Goal: Task Accomplishment & Management: Complete application form

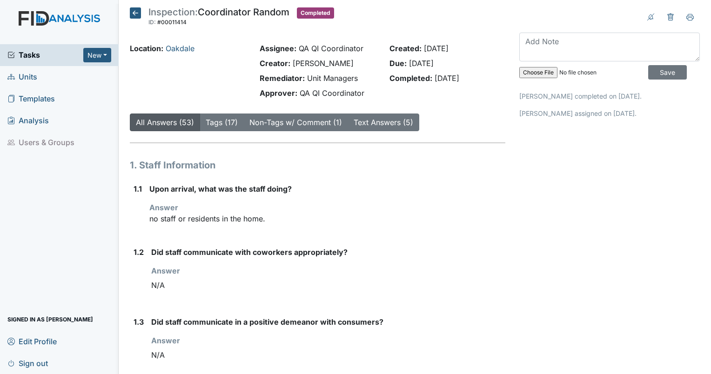
scroll to position [301, 0]
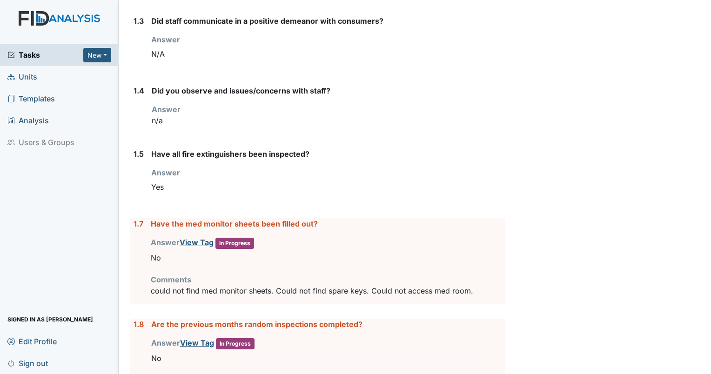
click at [46, 60] on span "Tasks" at bounding box center [45, 54] width 76 height 11
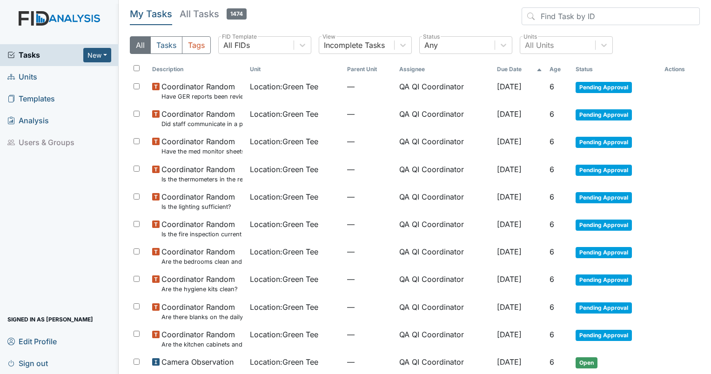
click at [27, 73] on span "Units" at bounding box center [22, 77] width 30 height 14
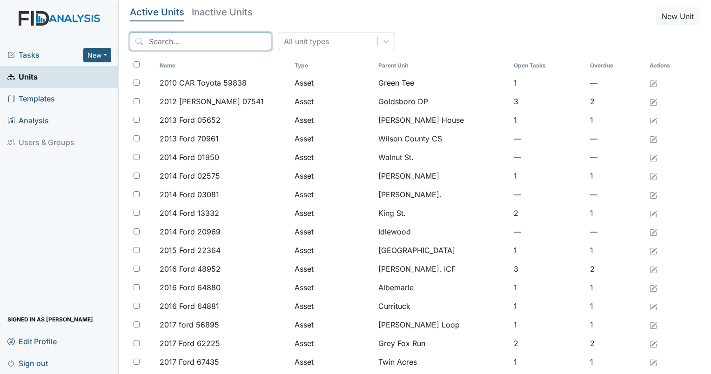
click at [221, 41] on input "search" at bounding box center [200, 42] width 141 height 18
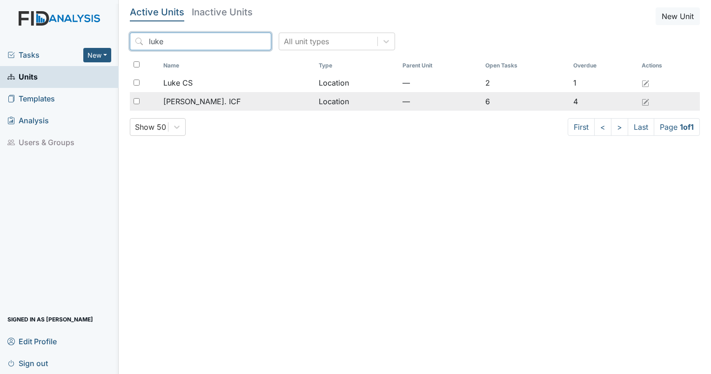
type input "luke"
click at [196, 105] on span "[PERSON_NAME]. ICF" at bounding box center [201, 101] width 77 height 11
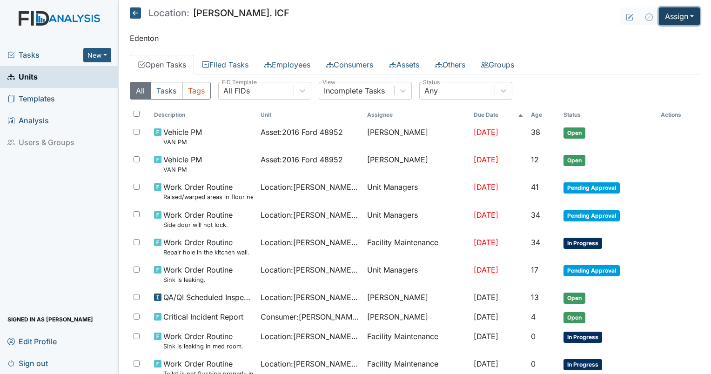
click at [682, 16] on button "Assign" at bounding box center [679, 16] width 41 height 18
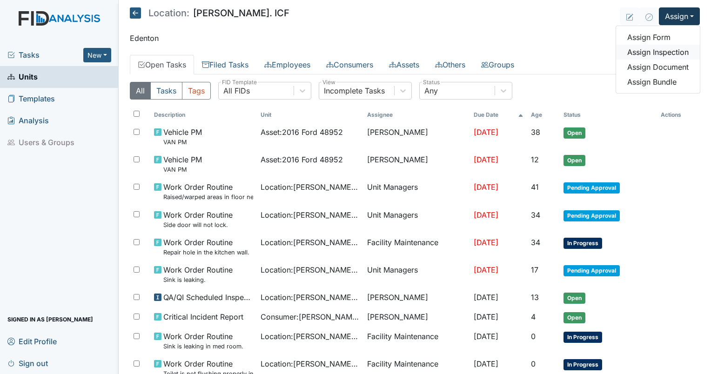
click at [640, 55] on link "Assign Inspection" at bounding box center [658, 52] width 84 height 15
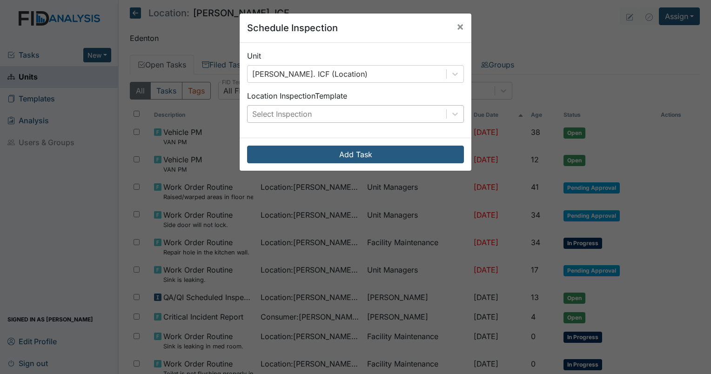
click at [286, 113] on div "Select Inspection" at bounding box center [282, 113] width 60 height 11
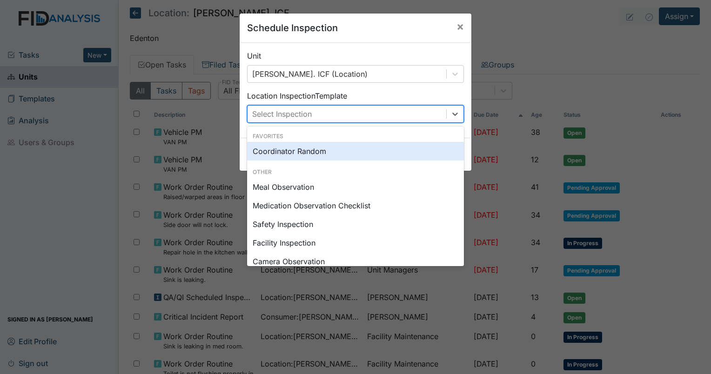
click at [283, 147] on div "Coordinator Random" at bounding box center [355, 151] width 217 height 19
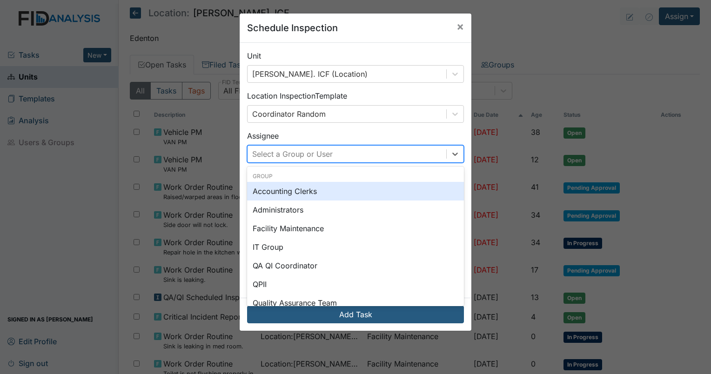
click at [292, 154] on div "Select a Group or User" at bounding box center [292, 153] width 80 height 11
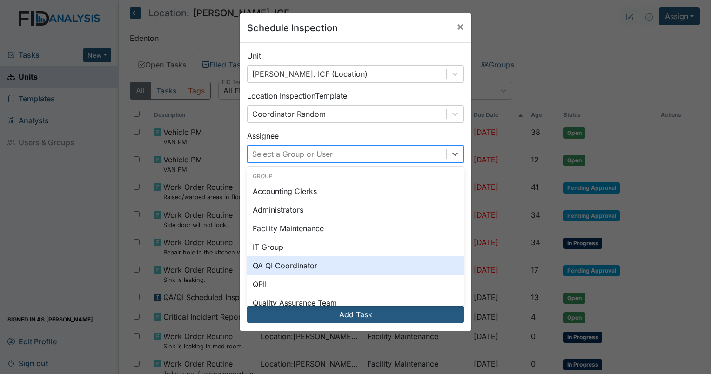
click at [281, 271] on div "QA QI Coordinator" at bounding box center [355, 265] width 217 height 19
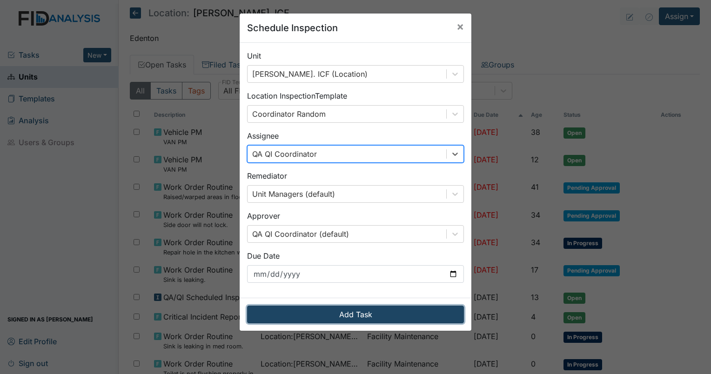
click at [325, 311] on button "Add Task" at bounding box center [355, 315] width 217 height 18
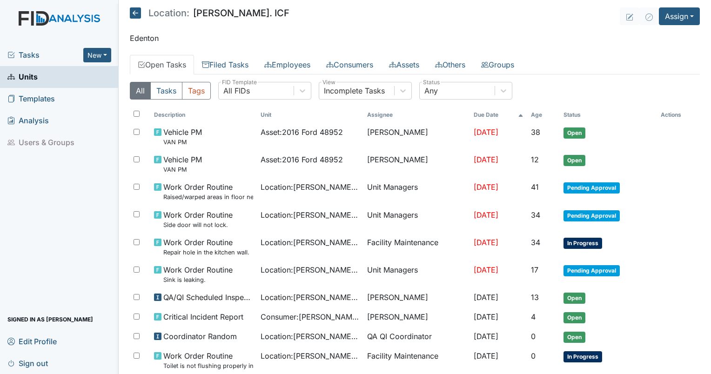
click at [40, 50] on span "Tasks" at bounding box center [45, 54] width 76 height 11
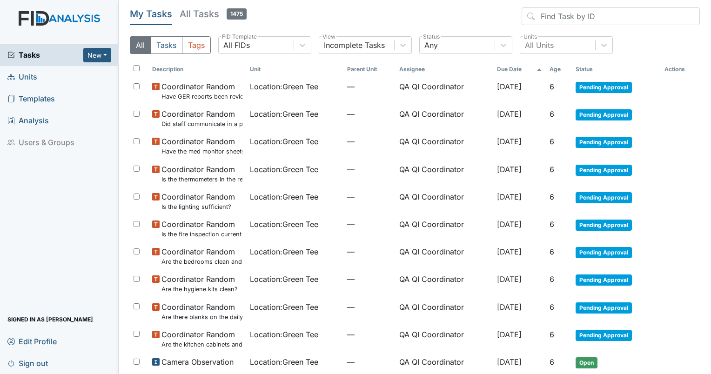
click at [554, 66] on th "Age" at bounding box center [559, 69] width 26 height 16
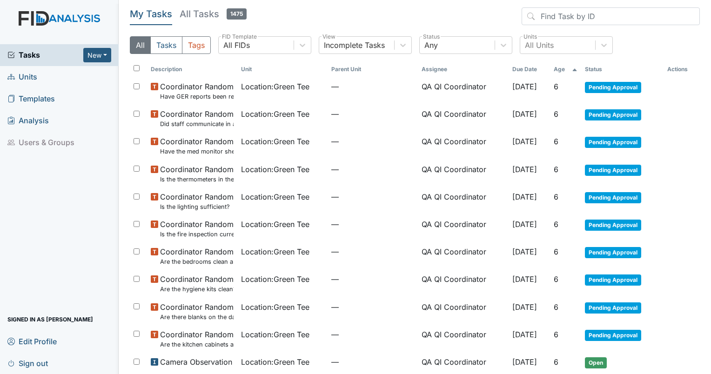
click at [554, 66] on th "Age" at bounding box center [565, 69] width 31 height 16
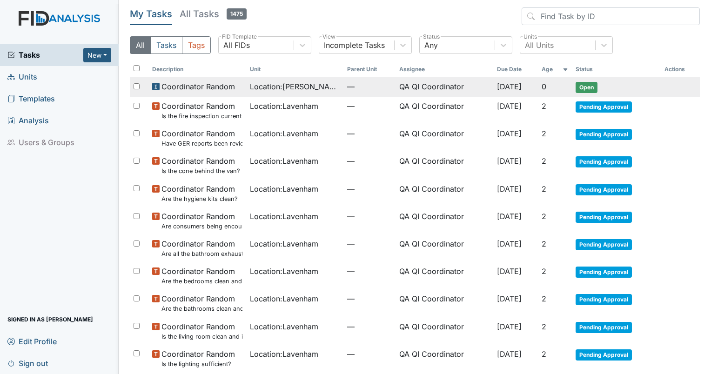
click at [432, 84] on td "QA QI Coordinator" at bounding box center [444, 87] width 98 height 20
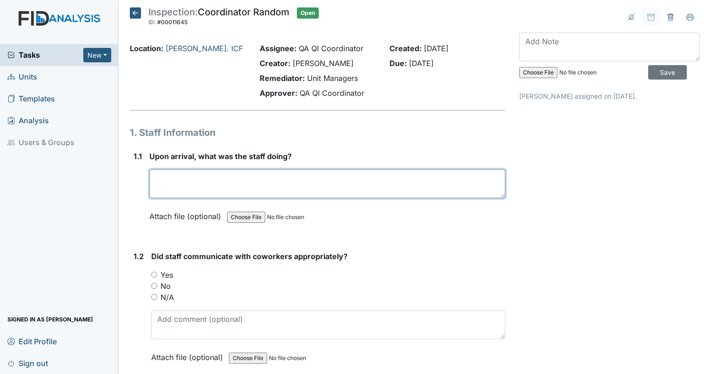
click at [171, 176] on textarea at bounding box center [327, 183] width 356 height 29
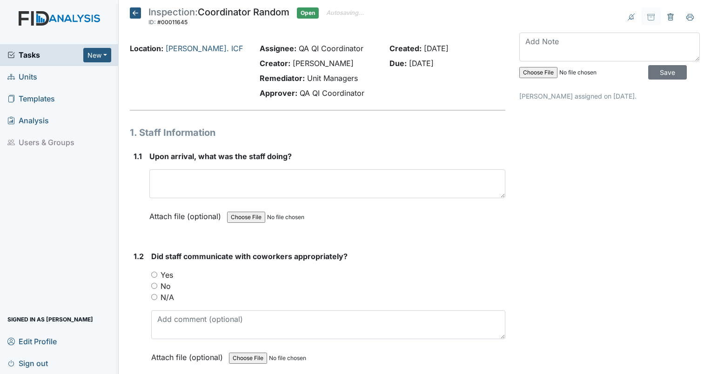
click at [167, 198] on div "Upon arrival, what was the staff doing? This field is required. Attach file (op…" at bounding box center [327, 190] width 356 height 78
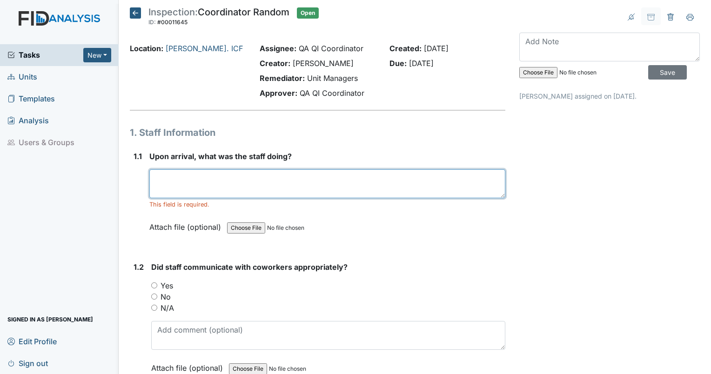
click at [161, 181] on textarea at bounding box center [327, 183] width 356 height 29
click at [190, 188] on textarea at bounding box center [327, 183] width 356 height 29
click at [164, 180] on textarea at bounding box center [327, 183] width 356 height 29
click at [166, 180] on textarea at bounding box center [327, 183] width 356 height 29
click at [169, 180] on textarea at bounding box center [327, 183] width 356 height 29
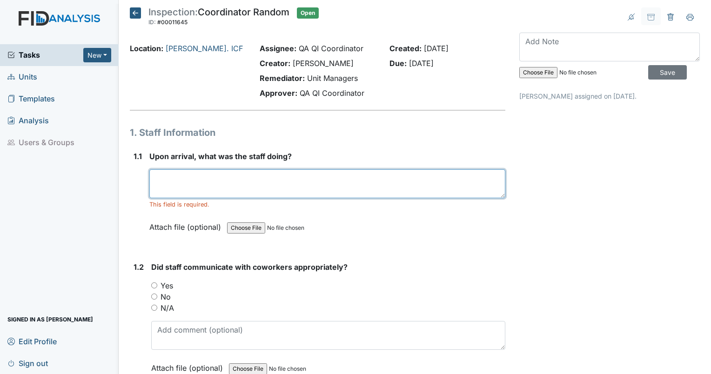
click at [169, 180] on textarea at bounding box center [327, 183] width 356 height 29
type textarea "staff was taking residents outside to enjoy the day."
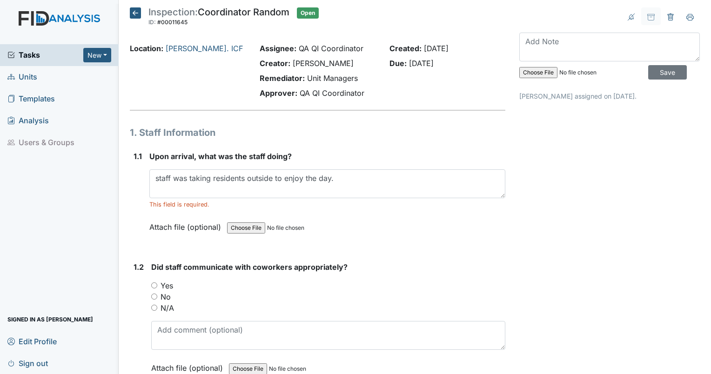
click at [155, 284] on input "Yes" at bounding box center [154, 285] width 6 height 6
radio input "true"
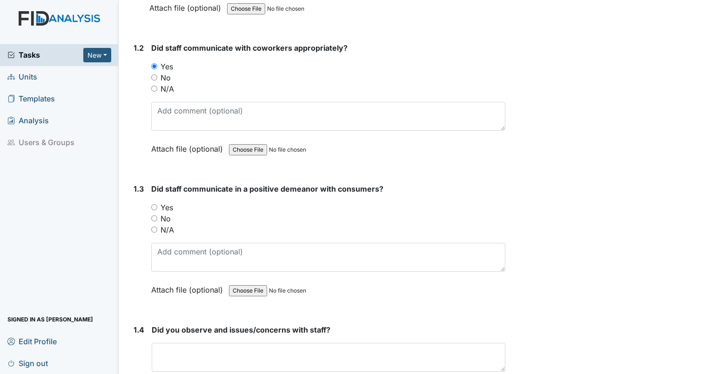
scroll to position [235, 0]
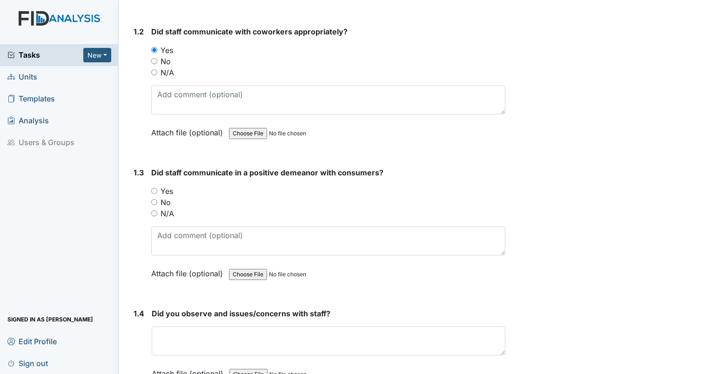
click at [160, 191] on div "Yes" at bounding box center [328, 191] width 354 height 11
click at [155, 189] on input "Yes" at bounding box center [154, 191] width 6 height 6
radio input "true"
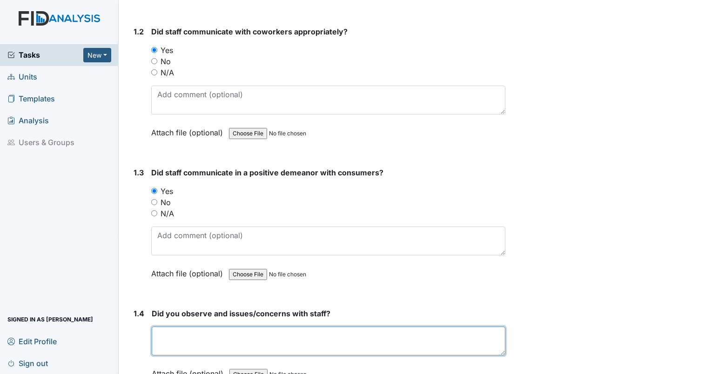
click at [367, 349] on textarea at bounding box center [329, 341] width 354 height 29
type textarea "n/a"
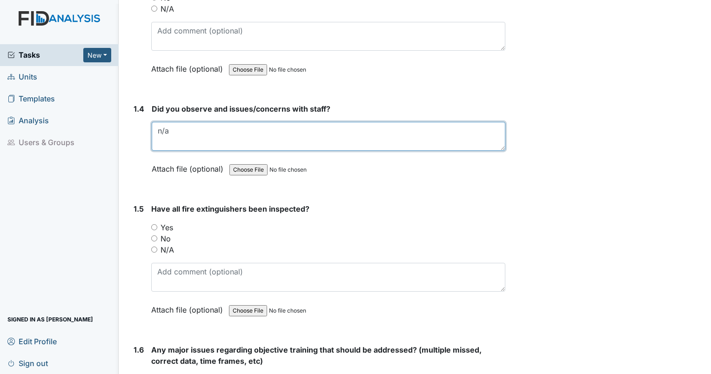
scroll to position [484, 0]
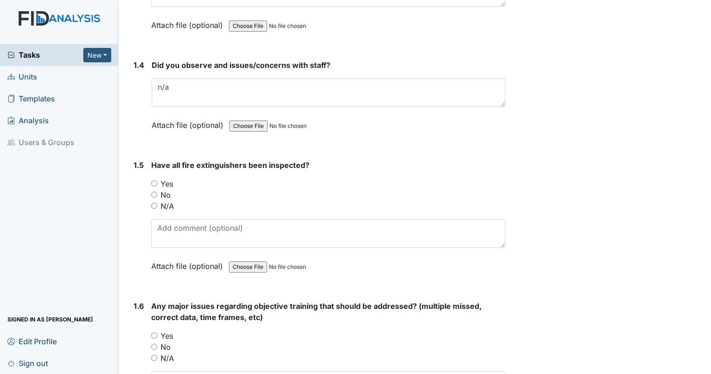
click at [150, 183] on div "1.5 Have all fire extinguishers been inspected? You must select one of the belo…" at bounding box center [317, 223] width 375 height 126
click at [156, 180] on input "Yes" at bounding box center [154, 183] width 6 height 6
radio input "true"
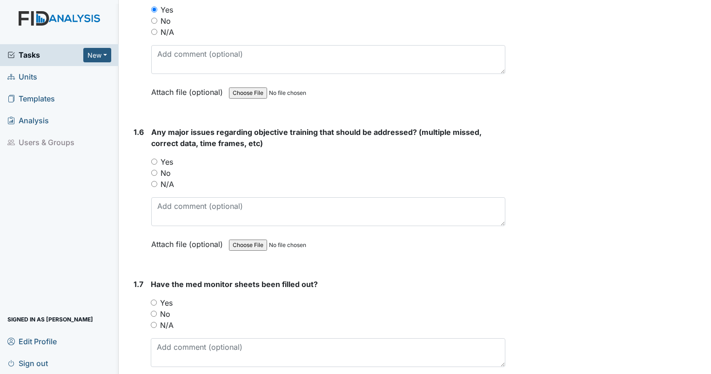
scroll to position [690, 0]
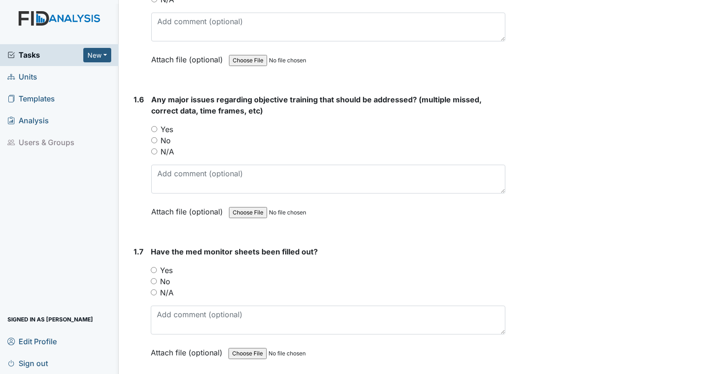
click at [155, 137] on input "No" at bounding box center [154, 140] width 6 height 6
radio input "true"
click at [155, 267] on input "Yes" at bounding box center [154, 270] width 6 height 6
radio input "true"
click at [153, 280] on input "No" at bounding box center [154, 281] width 6 height 6
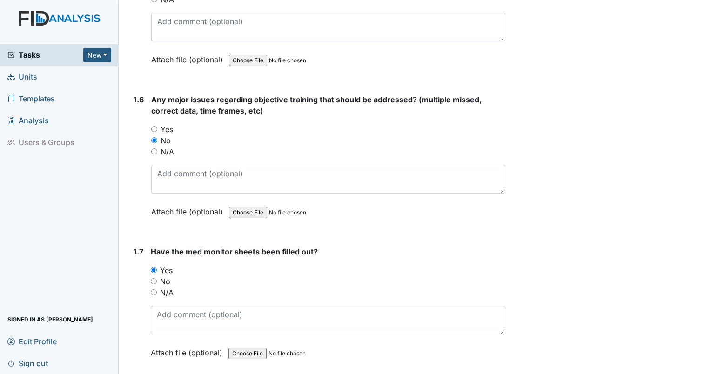
radio input "true"
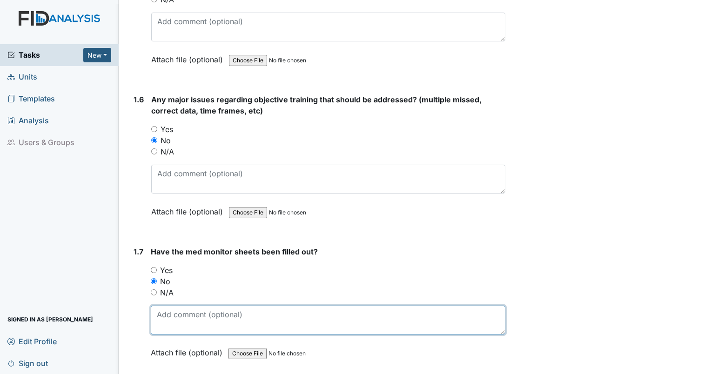
click at [165, 313] on textarea at bounding box center [328, 320] width 354 height 29
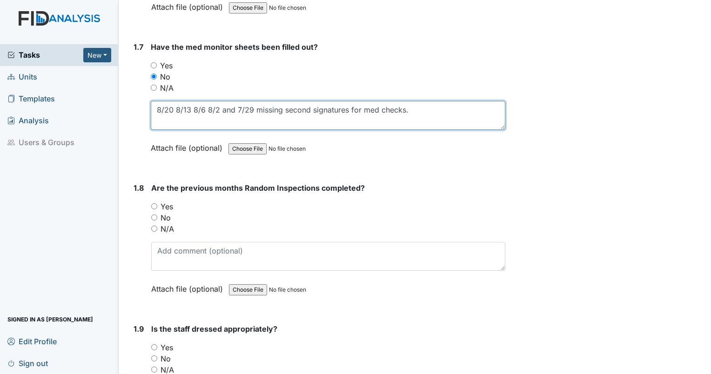
scroll to position [957, 0]
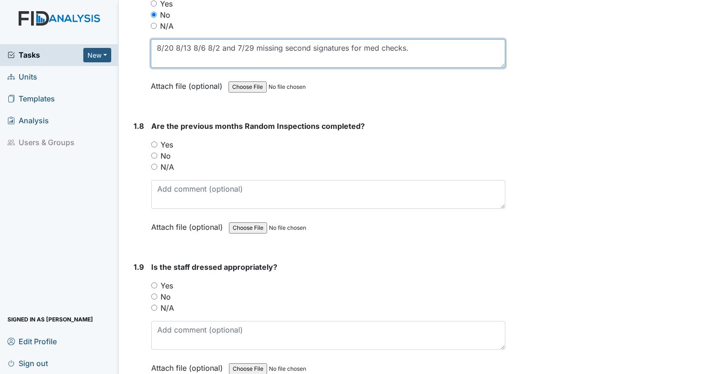
type textarea "8/20 8/13 8/6 8/2 and 7/29 missing second signatures for med checks."
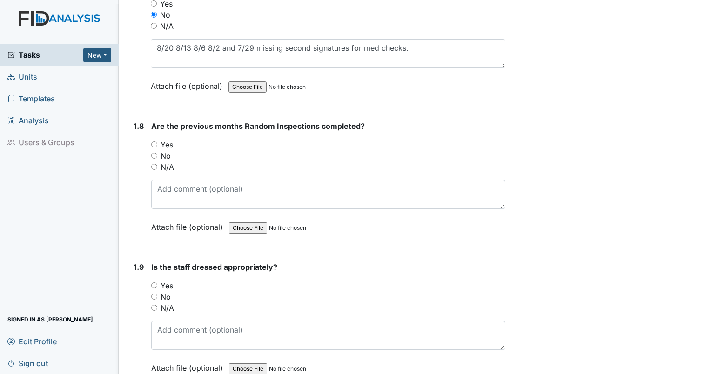
click at [155, 141] on input "Yes" at bounding box center [154, 144] width 6 height 6
radio input "true"
click at [153, 283] on input "Yes" at bounding box center [154, 285] width 6 height 6
radio input "true"
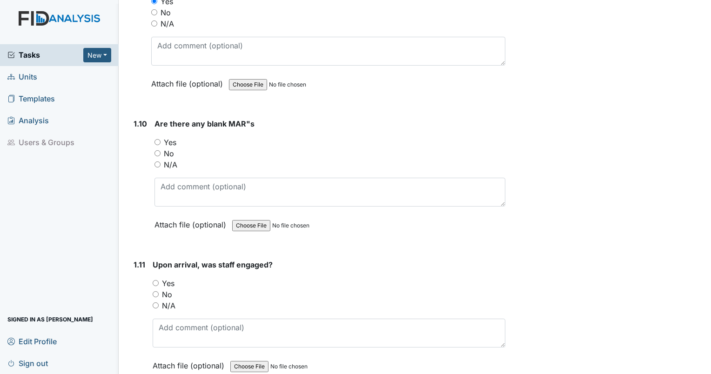
scroll to position [1249, 0]
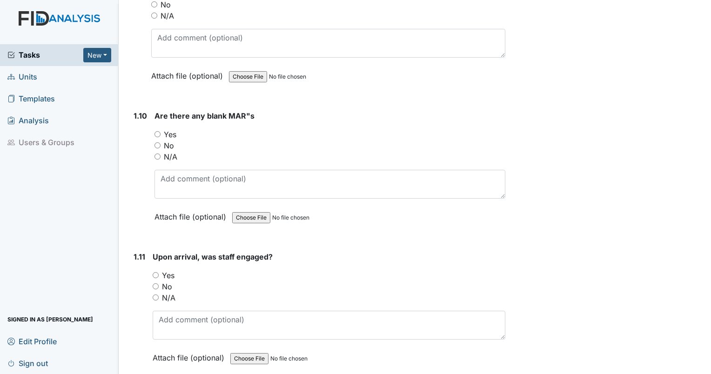
click at [154, 142] on input "No" at bounding box center [157, 145] width 6 height 6
radio input "true"
click at [154, 272] on input "Yes" at bounding box center [156, 275] width 6 height 6
radio input "true"
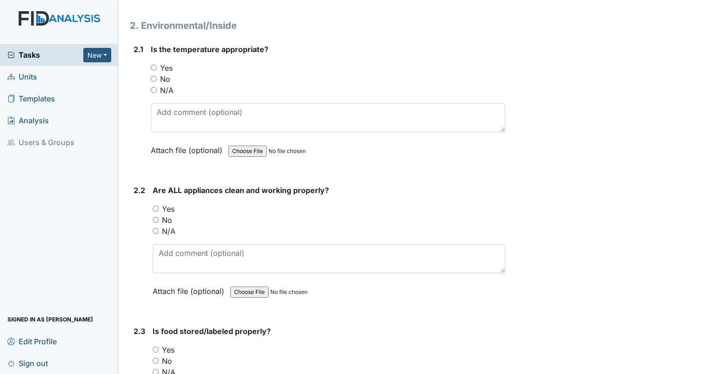
scroll to position [1647, 0]
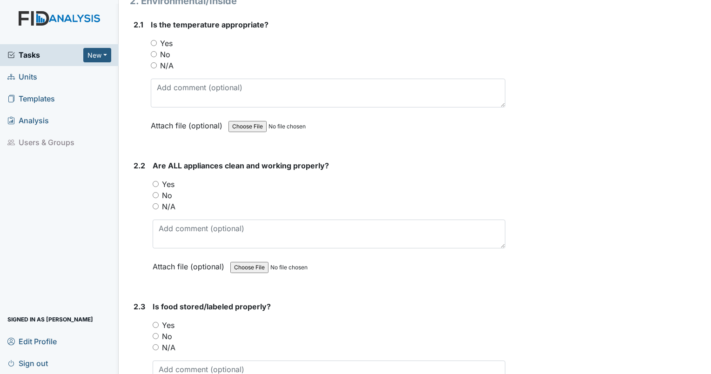
click at [153, 40] on input "Yes" at bounding box center [154, 43] width 6 height 6
radio input "true"
click at [154, 192] on input "No" at bounding box center [156, 195] width 6 height 6
radio input "true"
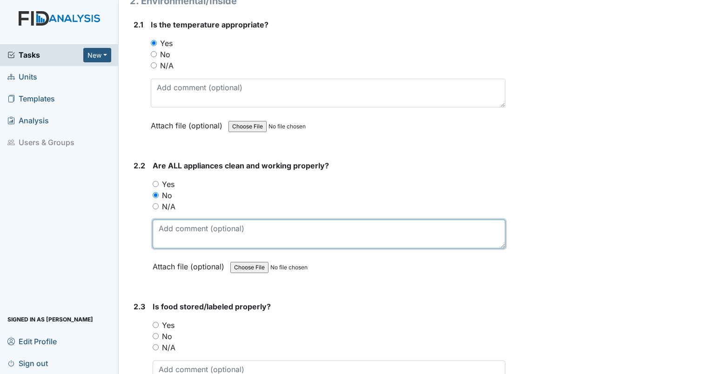
click at [169, 233] on textarea at bounding box center [329, 234] width 353 height 29
click at [477, 222] on textarea "med room fridge is 60 degrees and has unlabeled applesauce in cool whip contain…" at bounding box center [329, 234] width 353 height 29
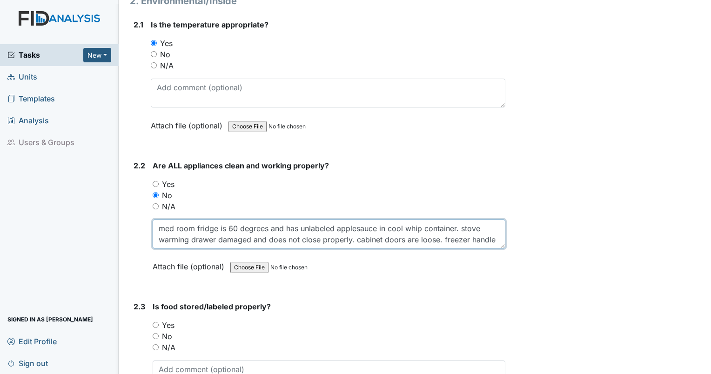
scroll to position [7, 0]
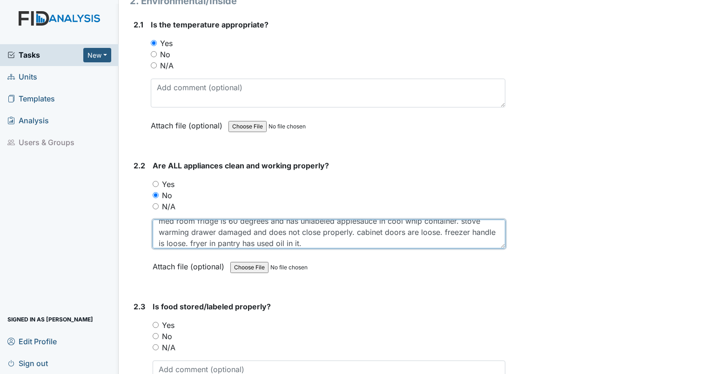
type textarea "med room fridge is 60 degrees and has unlabeled applesauce in cool whip contain…"
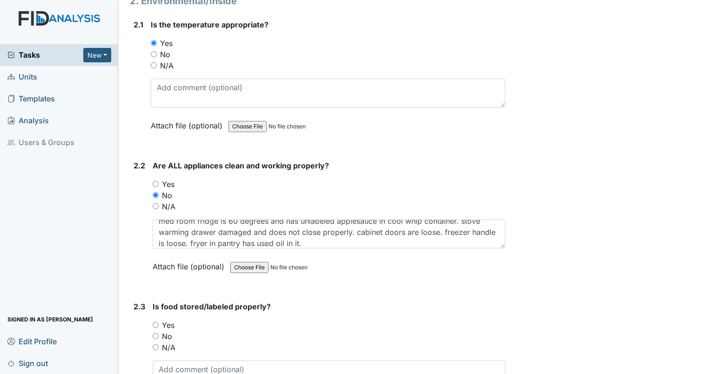
click at [158, 342] on div "N/A" at bounding box center [329, 347] width 353 height 11
click at [156, 333] on input "No" at bounding box center [156, 336] width 6 height 6
radio input "true"
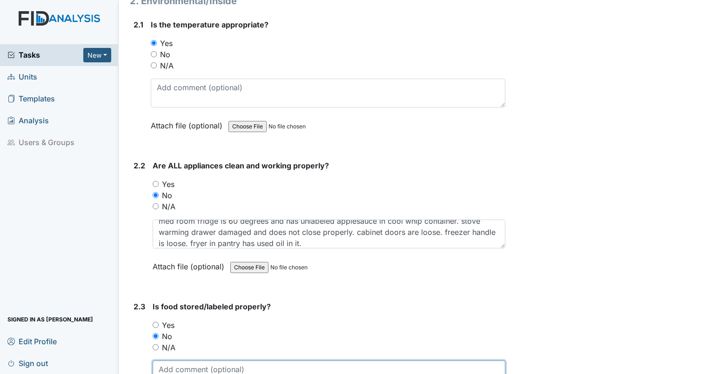
click at [172, 363] on textarea at bounding box center [329, 374] width 353 height 29
click at [353, 361] on textarea "sticky syrup bottle in pantry. Fruit flies in kitchen." at bounding box center [329, 374] width 353 height 29
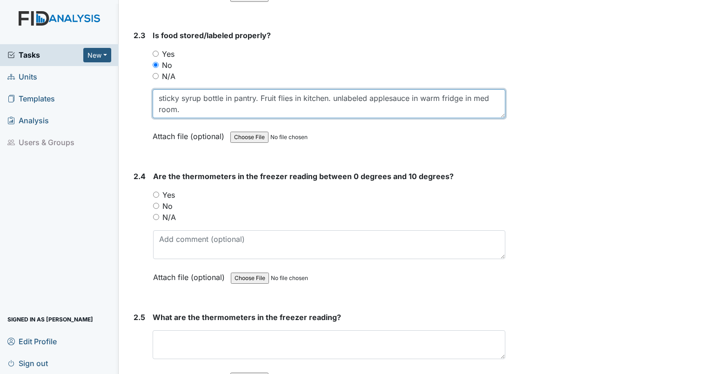
scroll to position [1949, 0]
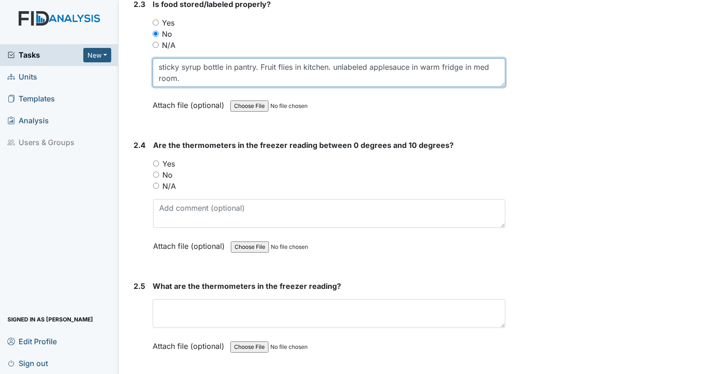
type textarea "sticky syrup bottle in pantry. Fruit flies in kitchen. unlabeled applesauce in …"
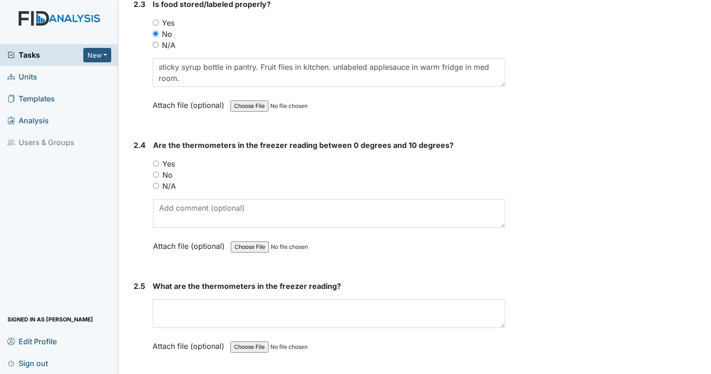
click at [147, 153] on div "2.4 Are the thermometers in the freezer reading between 0 degrees and 10 degree…" at bounding box center [317, 203] width 375 height 126
click at [156, 160] on input "Yes" at bounding box center [156, 163] width 6 height 6
radio input "true"
click at [156, 172] on input "No" at bounding box center [156, 175] width 6 height 6
radio input "true"
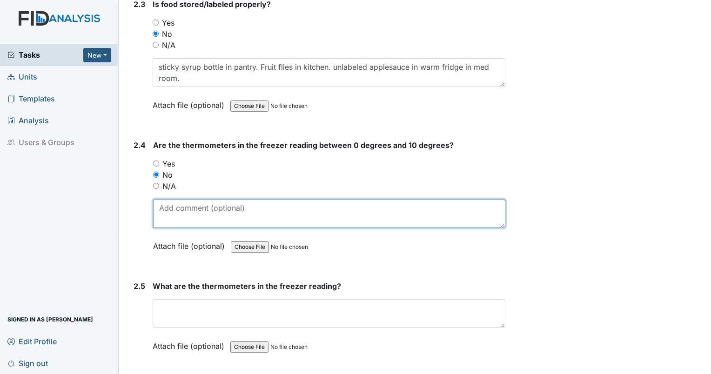
click at [172, 206] on textarea at bounding box center [329, 213] width 352 height 29
type textarea "pantry freezer reads 30"
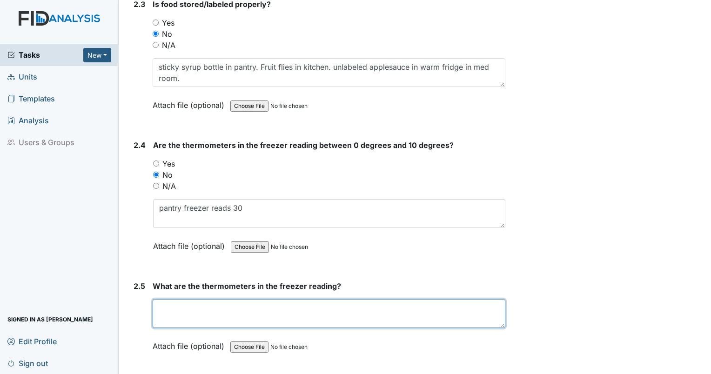
click at [163, 300] on textarea at bounding box center [329, 313] width 353 height 29
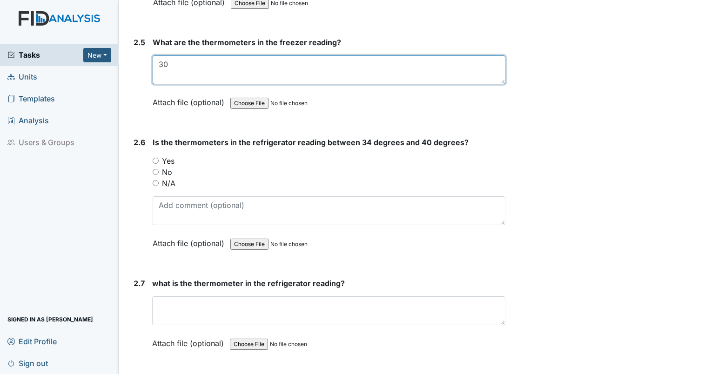
scroll to position [2209, 0]
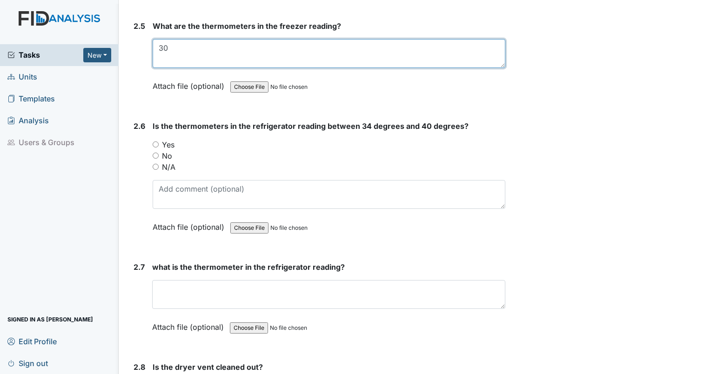
type textarea "30"
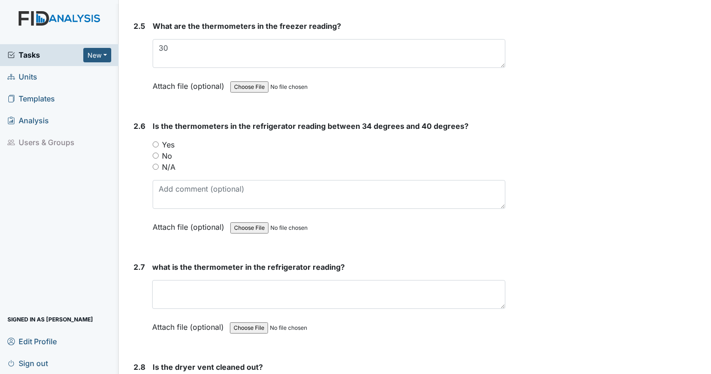
click at [152, 137] on div "2.6 Is the thermometers in the refrigerator reading between 34 degrees and 40 d…" at bounding box center [317, 183] width 375 height 126
click at [153, 141] on input "Yes" at bounding box center [156, 144] width 6 height 6
radio input "true"
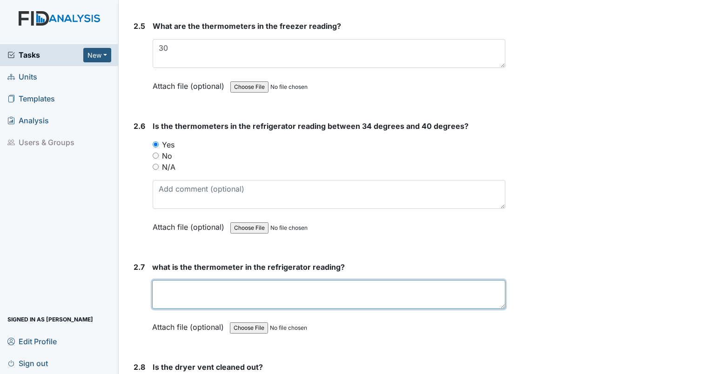
click at [167, 280] on textarea at bounding box center [328, 294] width 353 height 29
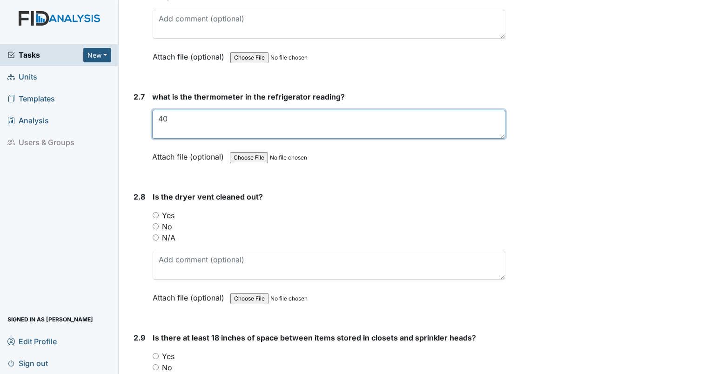
scroll to position [2396, 0]
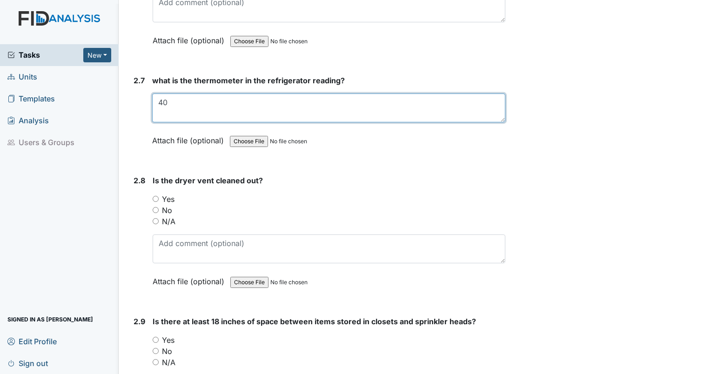
type textarea "40"
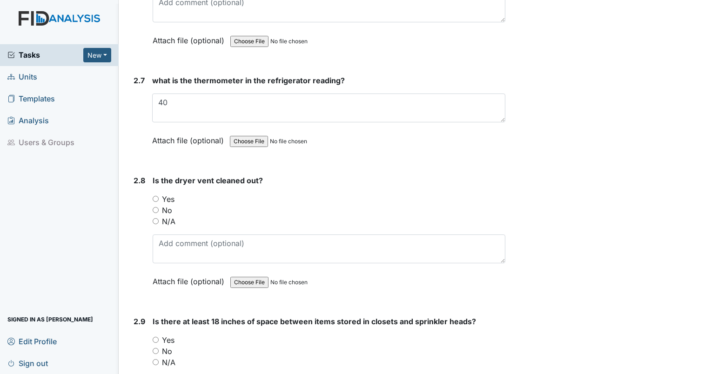
click at [154, 196] on input "Yes" at bounding box center [156, 199] width 6 height 6
radio input "true"
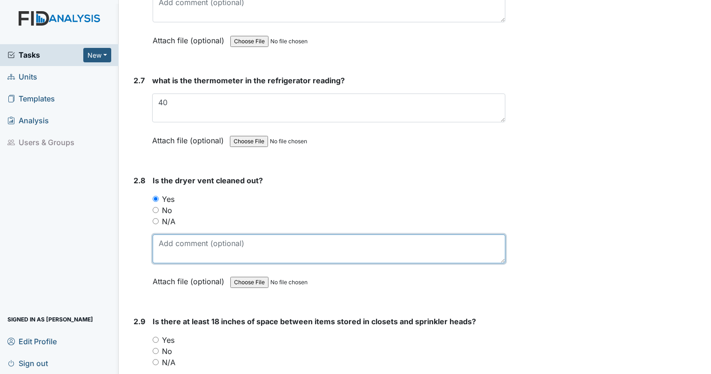
click at [173, 235] on textarea at bounding box center [329, 248] width 353 height 29
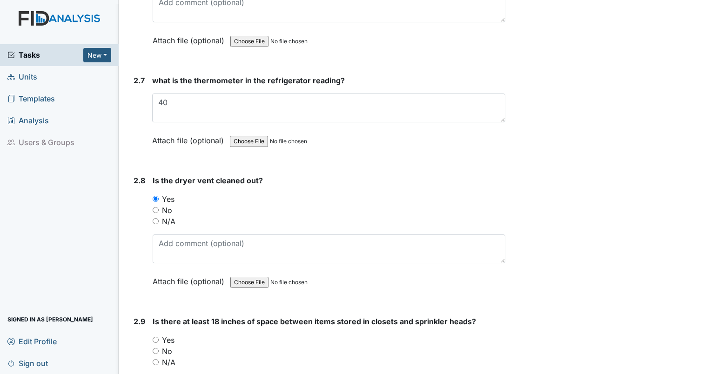
click at [154, 207] on input "No" at bounding box center [156, 210] width 6 height 6
radio input "true"
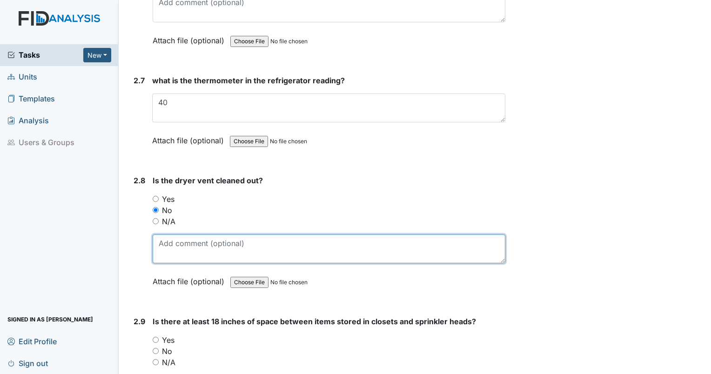
click at [168, 248] on textarea at bounding box center [329, 248] width 353 height 29
type textarea "dryer vent is clean, but dust and lint on walls behind dryer."
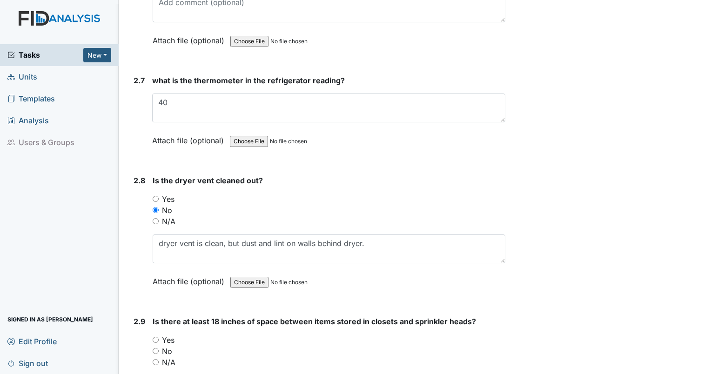
click at [154, 359] on input "N/A" at bounding box center [156, 362] width 6 height 6
radio input "true"
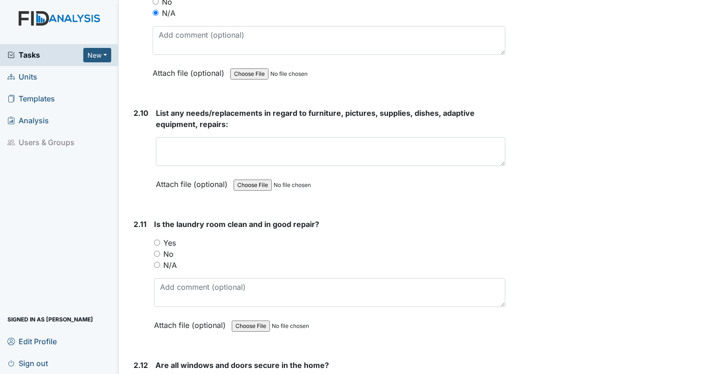
scroll to position [2754, 0]
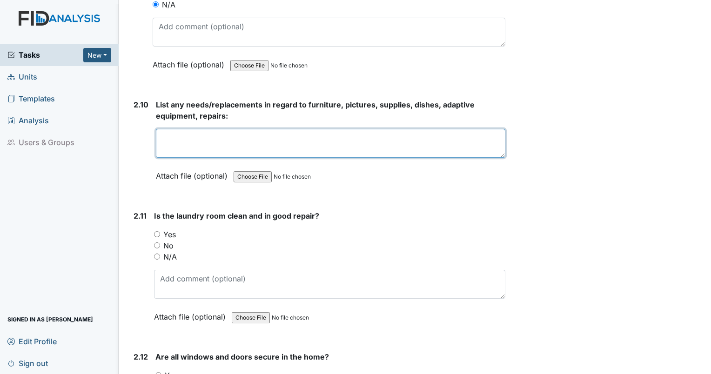
click at [257, 132] on textarea at bounding box center [330, 143] width 349 height 29
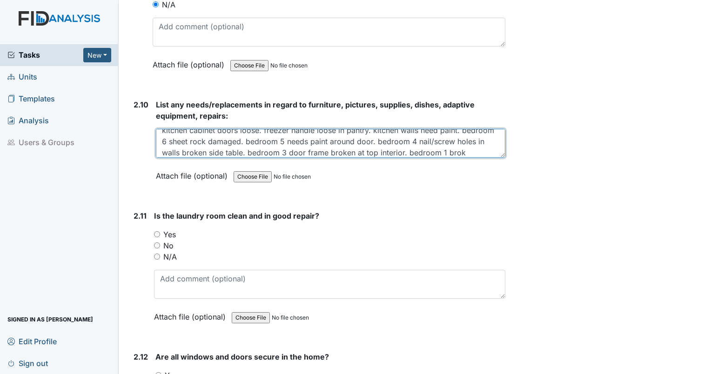
scroll to position [19, 0]
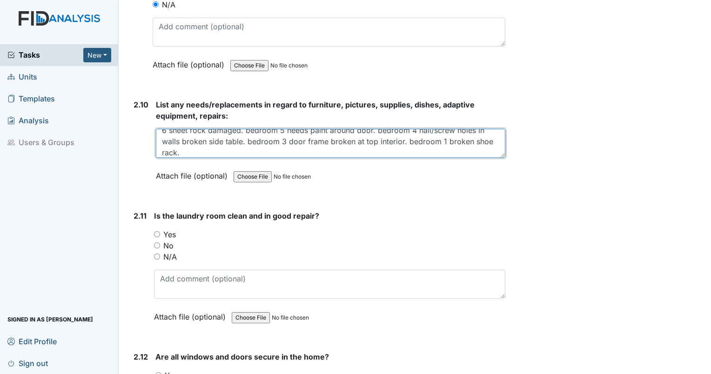
type textarea "kitchen cabinet doors loose. freezer handle loose in pantry. kitchen walls need…"
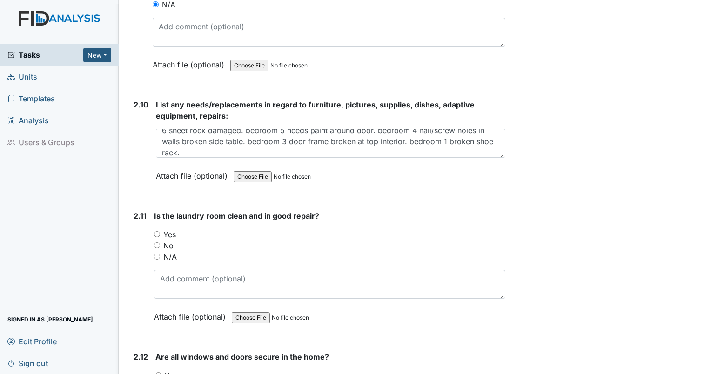
click at [156, 231] on input "Yes" at bounding box center [157, 234] width 6 height 6
radio input "true"
click at [160, 372] on input "Yes" at bounding box center [158, 375] width 6 height 6
radio input "true"
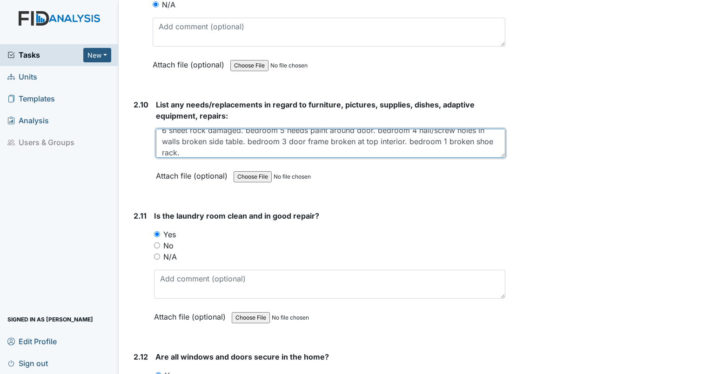
click at [251, 142] on textarea "kitchen cabinet doors loose. freezer handle loose in pantry. kitchen walls need…" at bounding box center [330, 143] width 349 height 29
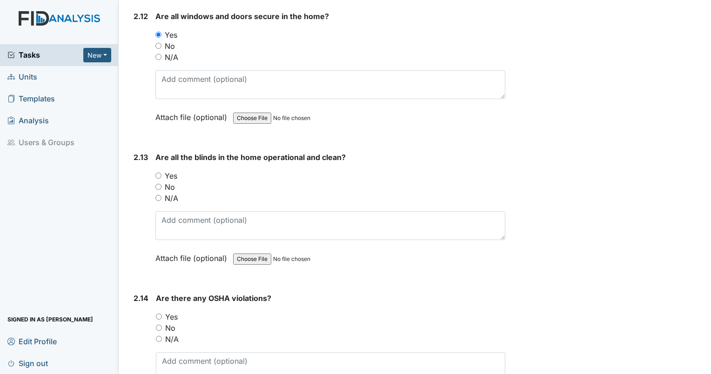
scroll to position [3151, 0]
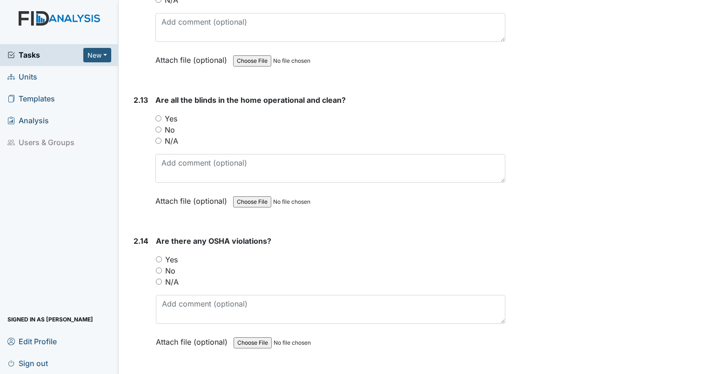
type textarea "kitchen cabinet doors loose. freezer handle loose in pantry. kitchen walls need…"
click at [160, 127] on input "No" at bounding box center [158, 130] width 6 height 6
radio input "true"
click at [165, 135] on label "N/A" at bounding box center [171, 140] width 13 height 11
click at [161, 138] on input "N/A" at bounding box center [158, 141] width 6 height 6
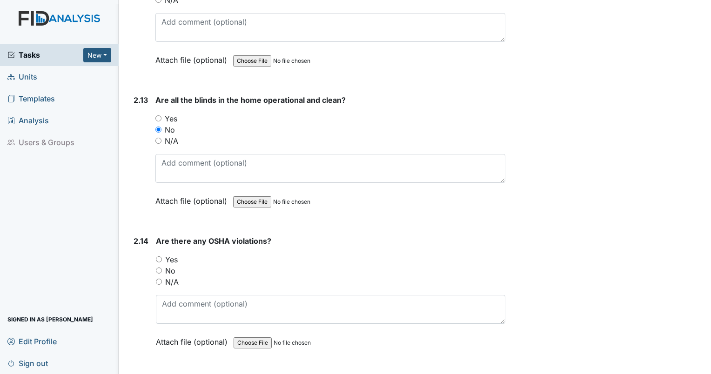
radio input "true"
click at [159, 127] on input "No" at bounding box center [158, 130] width 6 height 6
radio input "true"
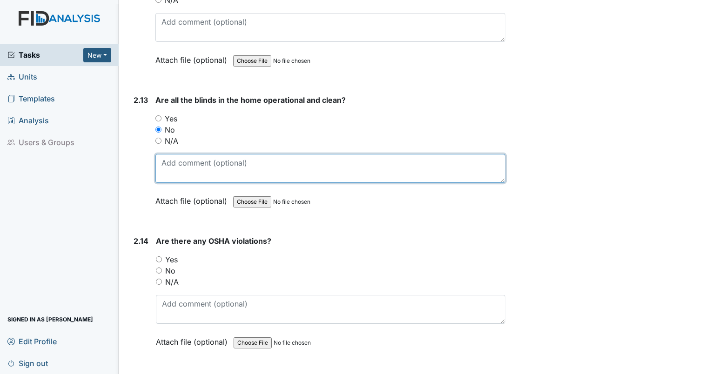
click at [169, 156] on textarea at bounding box center [330, 168] width 350 height 29
type textarea "no blinds in living room."
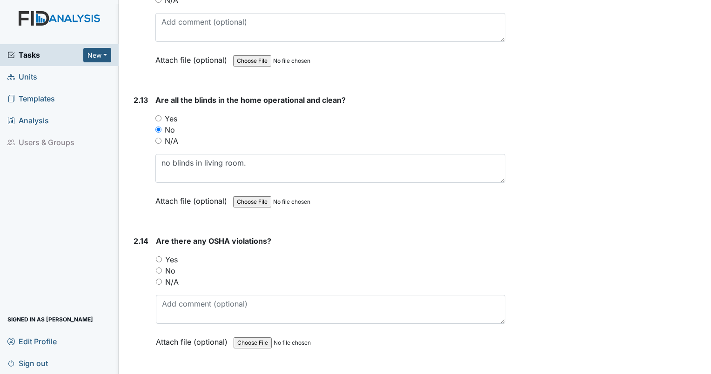
click at [158, 267] on input "No" at bounding box center [159, 270] width 6 height 6
radio input "true"
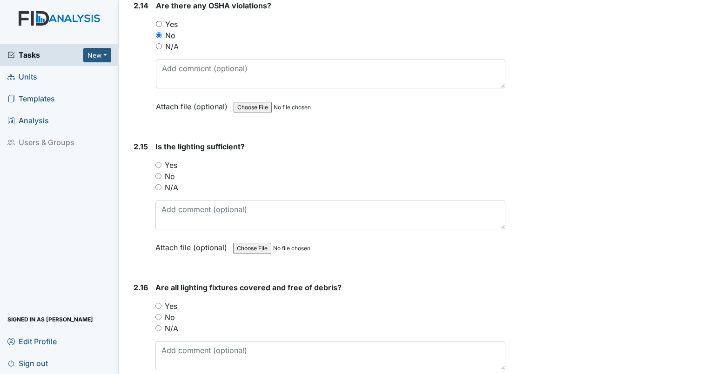
scroll to position [3265, 0]
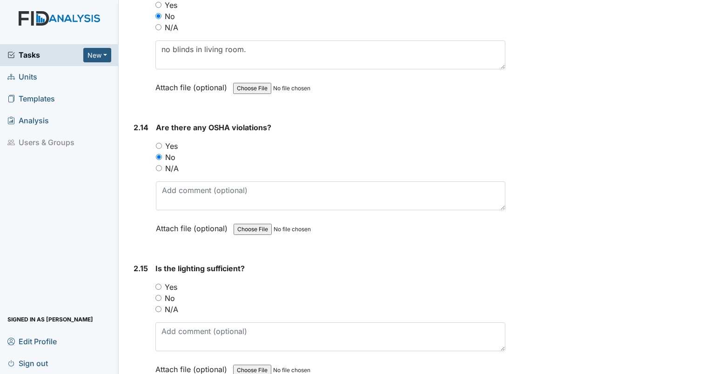
click at [158, 284] on input "Yes" at bounding box center [158, 287] width 6 height 6
radio input "true"
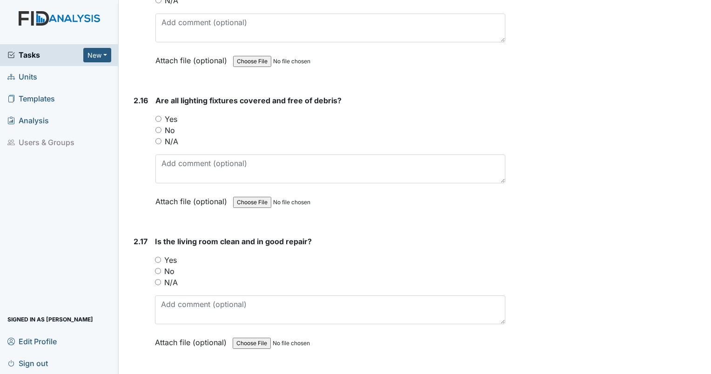
scroll to position [3582, 0]
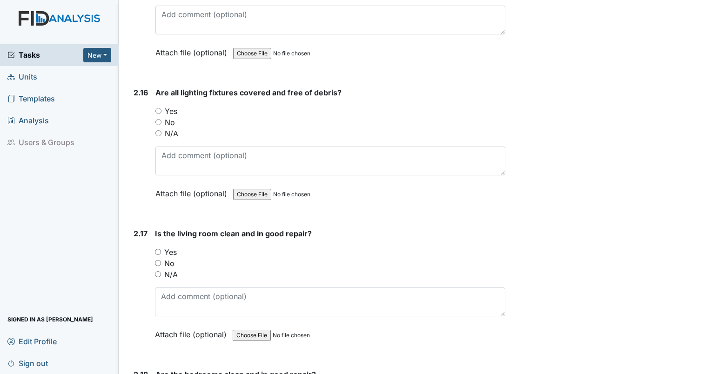
click at [158, 108] on input "Yes" at bounding box center [158, 111] width 6 height 6
radio input "true"
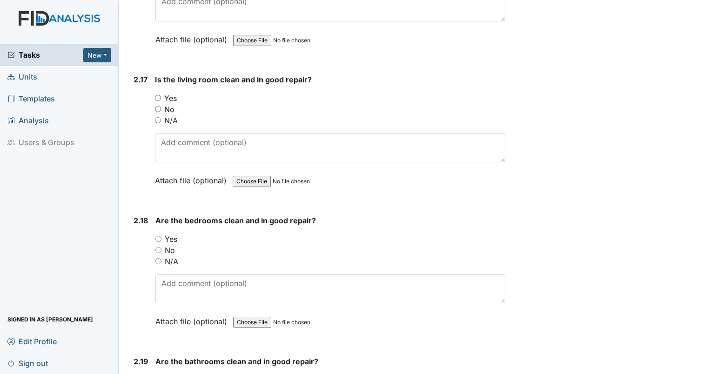
scroll to position [3760, 0]
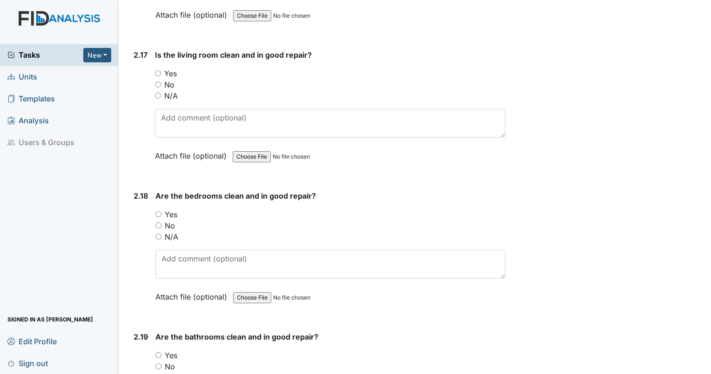
click at [157, 81] on input "No" at bounding box center [158, 84] width 6 height 6
radio input "true"
click at [157, 81] on input "No" at bounding box center [158, 84] width 6 height 6
click at [157, 222] on input "No" at bounding box center [158, 225] width 6 height 6
radio input "true"
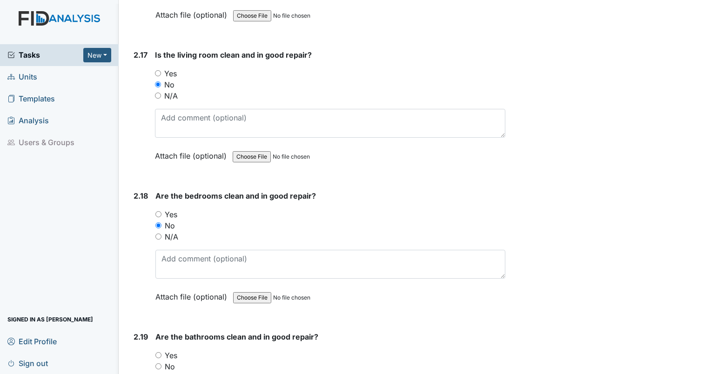
click at [157, 222] on input "No" at bounding box center [158, 225] width 6 height 6
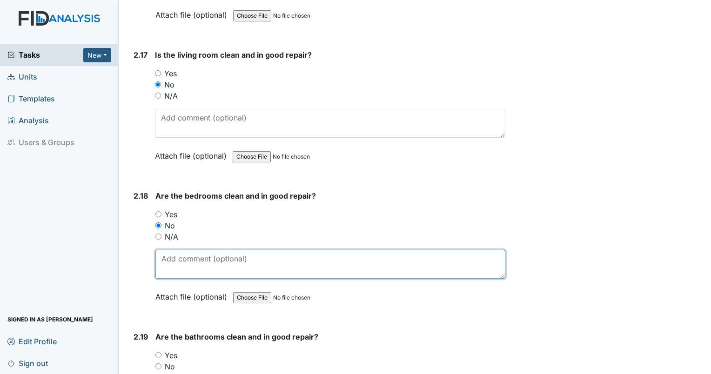
click at [173, 252] on textarea at bounding box center [330, 264] width 350 height 29
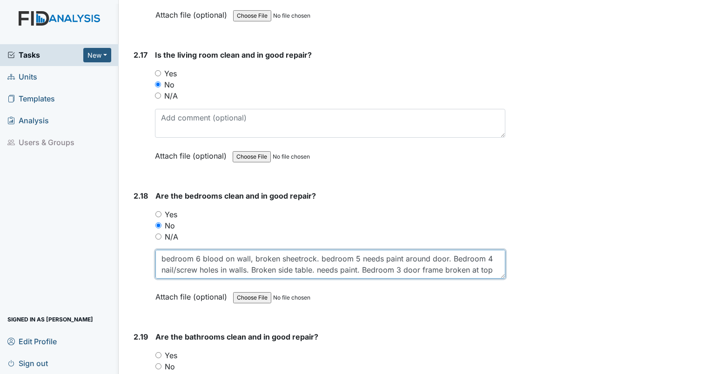
scroll to position [7, 0]
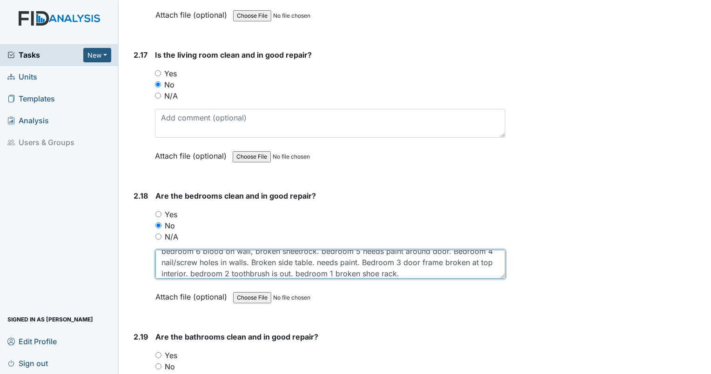
type textarea "bedroom 6 blood on wall, broken sheetrock. bedroom 5 needs paint around door. B…"
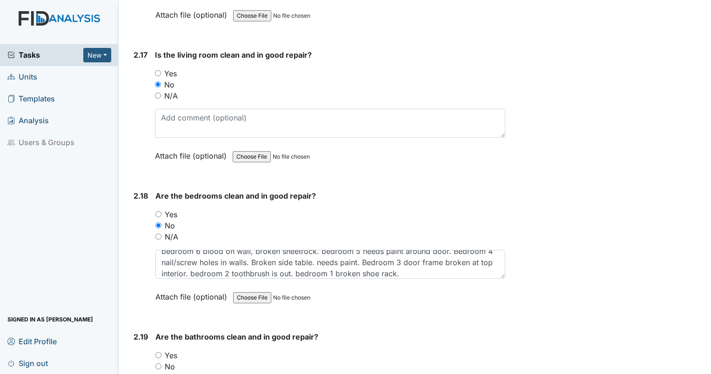
click at [158, 363] on input "No" at bounding box center [158, 366] width 6 height 6
radio input "true"
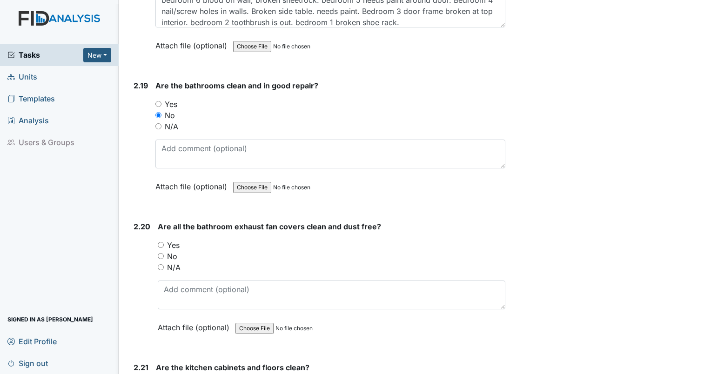
scroll to position [4004, 0]
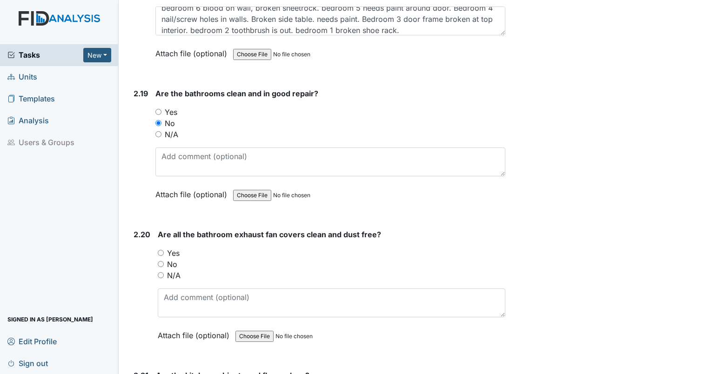
click at [259, 129] on div "Are the bathrooms clean and in good repair? You must select one of the below op…" at bounding box center [330, 147] width 350 height 119
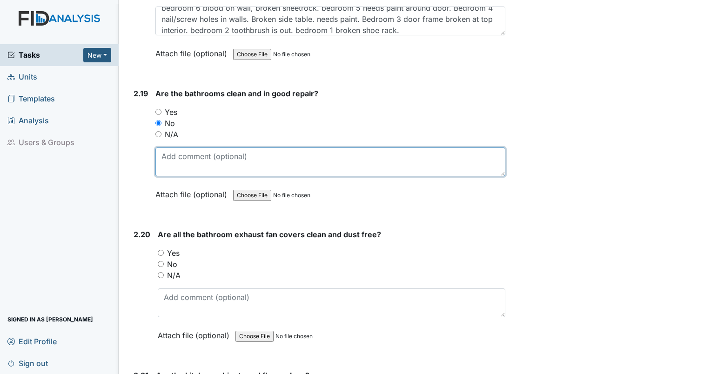
click at [251, 147] on textarea at bounding box center [330, 161] width 350 height 29
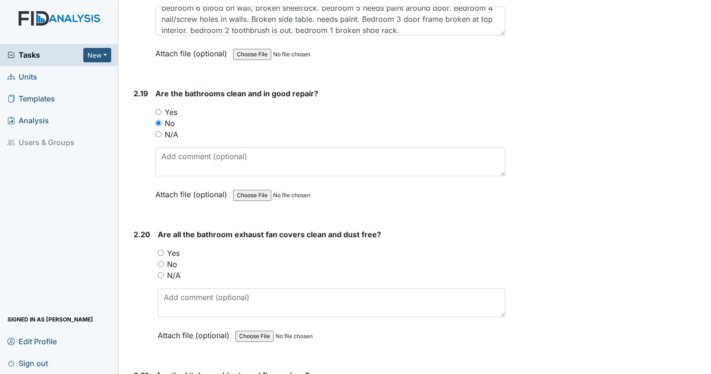
click at [162, 261] on input "No" at bounding box center [161, 264] width 6 height 6
radio input "true"
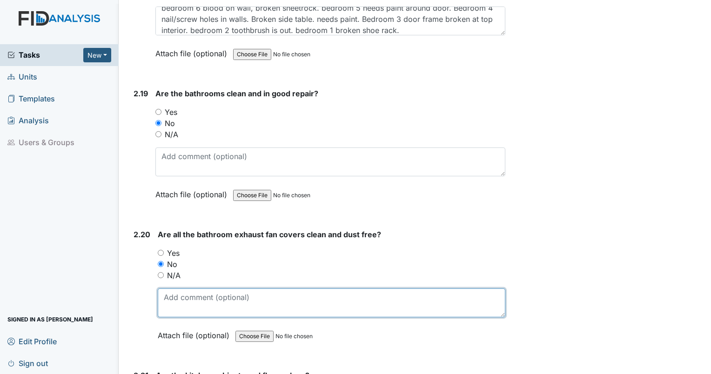
click at [171, 288] on textarea at bounding box center [331, 302] width 347 height 29
type textarea "staff bathroom exhaust fan very dirty."
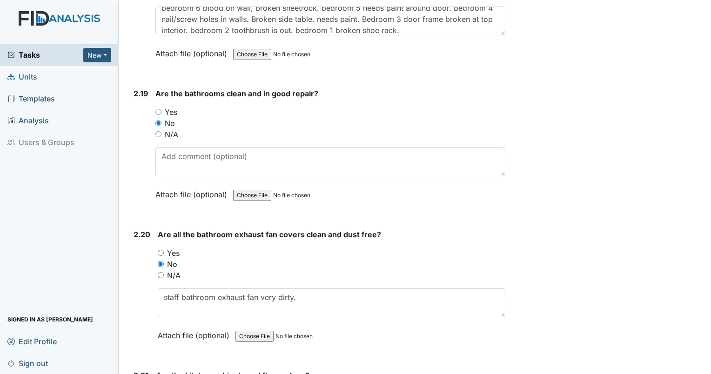
click at [204, 132] on div "Are the bathrooms clean and in good repair? You must select one of the below op…" at bounding box center [330, 147] width 350 height 119
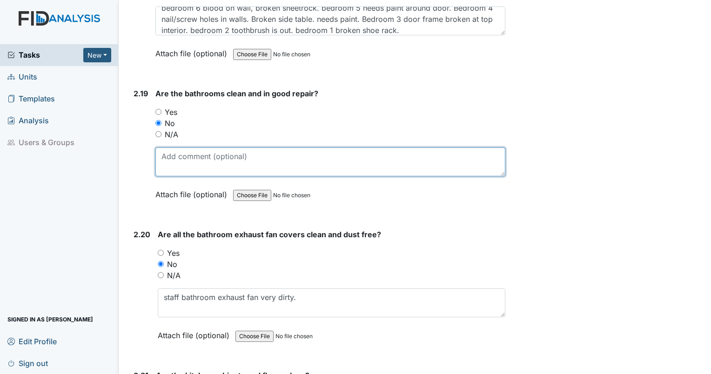
click at [204, 147] on textarea at bounding box center [330, 161] width 350 height 29
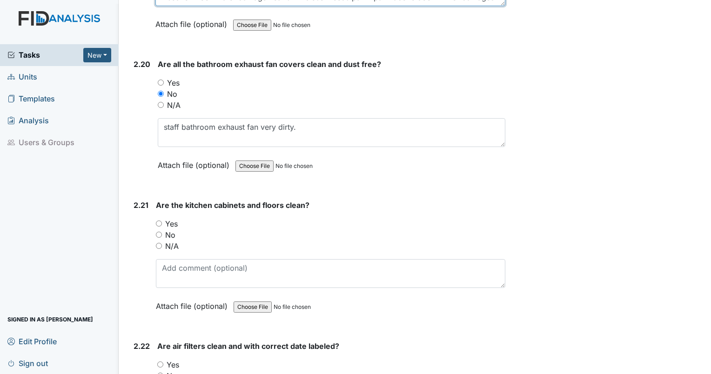
scroll to position [4166, 0]
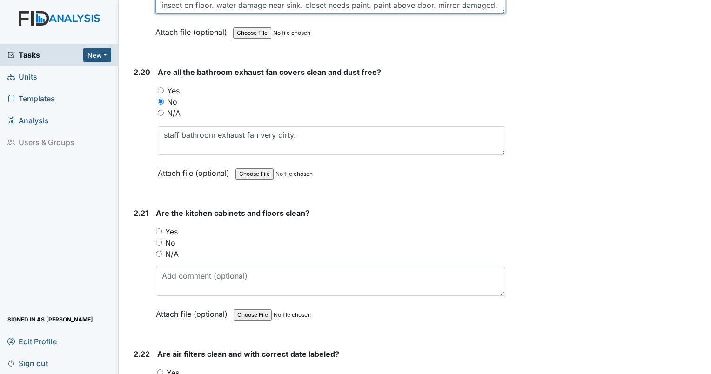
type textarea "toilet clogged in bathroom 3. door frame is rusting through paint. resident bat…"
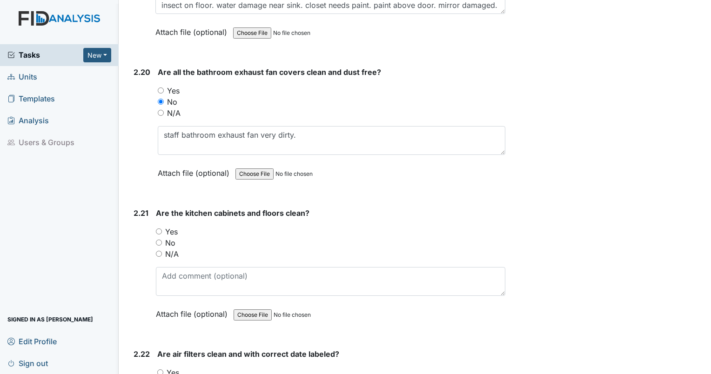
click at [158, 228] on input "Yes" at bounding box center [159, 231] width 6 height 6
radio input "true"
click at [158, 228] on input "Yes" at bounding box center [159, 231] width 6 height 6
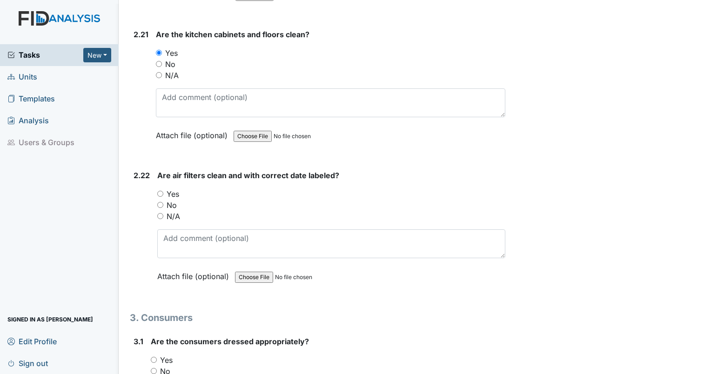
scroll to position [4377, 0]
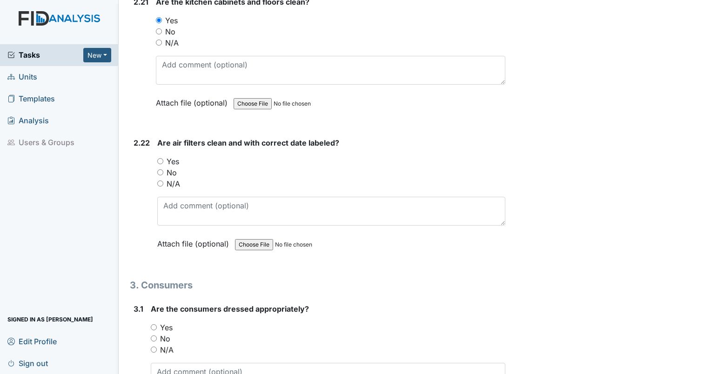
click at [159, 156] on div "Yes" at bounding box center [331, 161] width 348 height 11
click at [160, 158] on input "Yes" at bounding box center [160, 161] width 6 height 6
radio input "true"
click at [151, 324] on input "Yes" at bounding box center [154, 327] width 6 height 6
radio input "true"
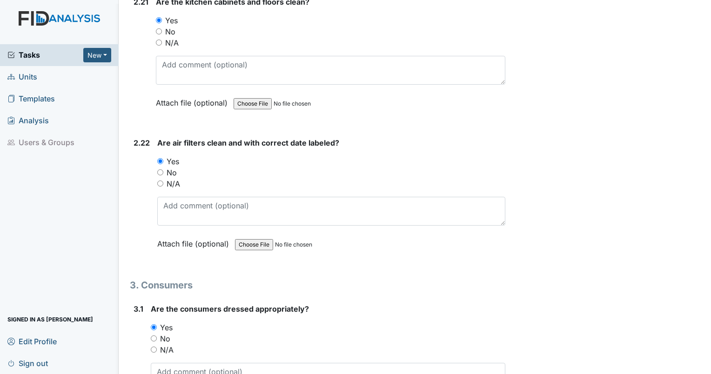
click at [151, 324] on input "Yes" at bounding box center [154, 327] width 6 height 6
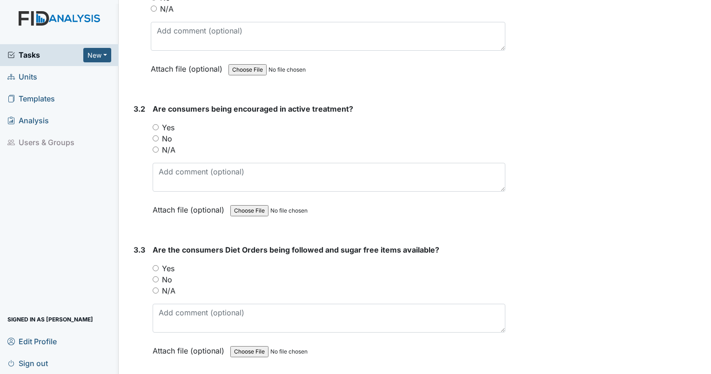
scroll to position [4670, 0]
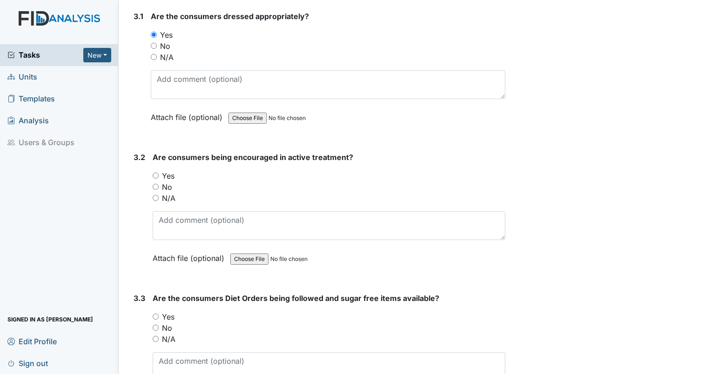
click at [156, 173] on input "Yes" at bounding box center [156, 176] width 6 height 6
radio input "true"
click at [154, 314] on input "Yes" at bounding box center [156, 317] width 6 height 6
radio input "true"
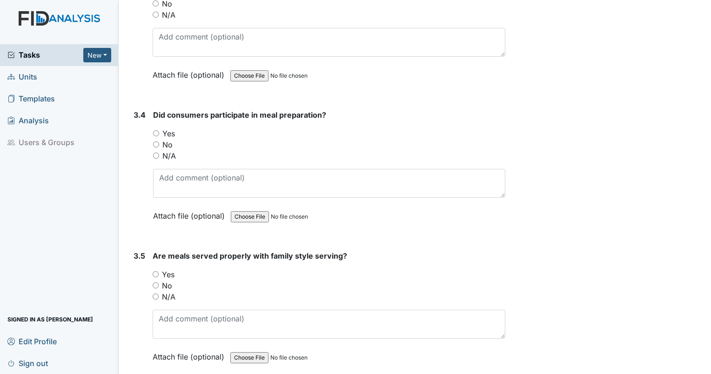
scroll to position [5059, 0]
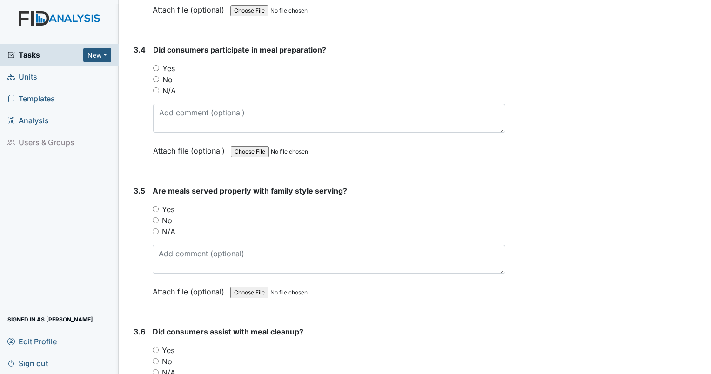
click at [154, 87] on input "N/A" at bounding box center [156, 90] width 6 height 6
radio input "true"
click at [156, 228] on input "N/A" at bounding box center [156, 231] width 6 height 6
radio input "true"
click at [156, 367] on div "N/A" at bounding box center [329, 372] width 353 height 11
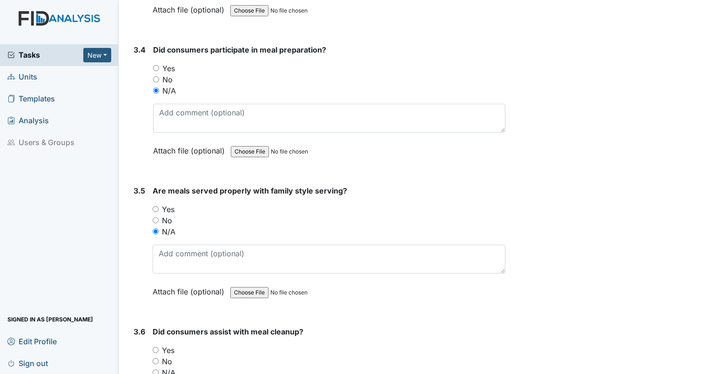
click at [155, 369] on input "N/A" at bounding box center [156, 372] width 6 height 6
radio input "true"
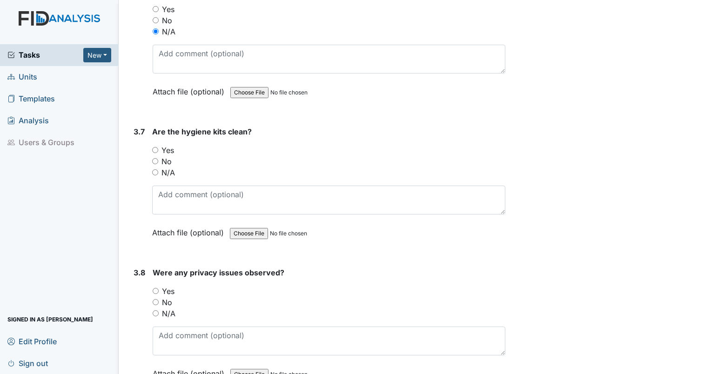
scroll to position [5473, 0]
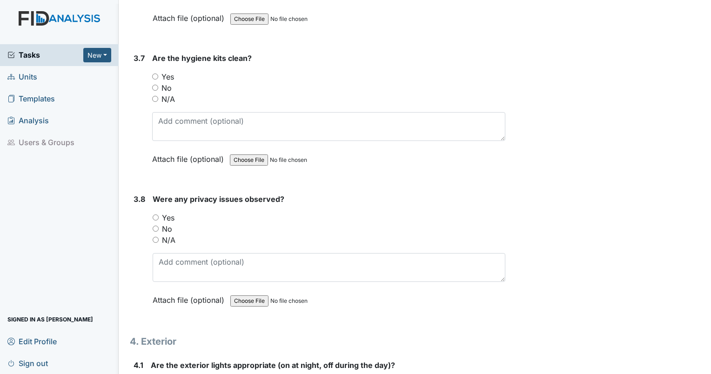
click at [159, 82] on div "No" at bounding box center [328, 87] width 353 height 11
click at [154, 85] on input "No" at bounding box center [155, 88] width 6 height 6
radio input "true"
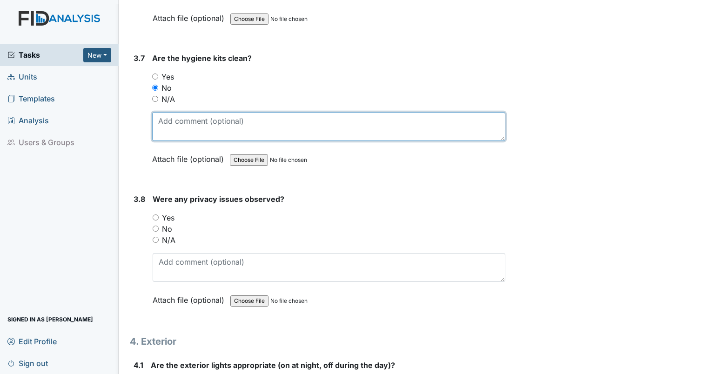
click at [158, 112] on textarea at bounding box center [328, 126] width 353 height 29
type textarea "bedroom 2 toothbrush out."
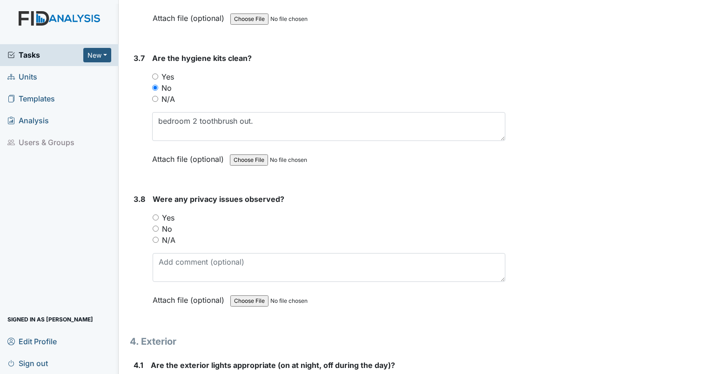
click at [160, 223] on div "No" at bounding box center [329, 228] width 353 height 11
click at [156, 226] on input "No" at bounding box center [156, 229] width 6 height 6
radio input "true"
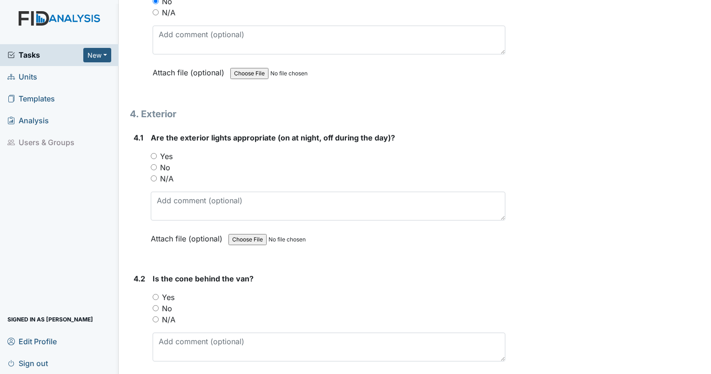
scroll to position [5701, 0]
click at [156, 153] on input "Yes" at bounding box center [154, 156] width 6 height 6
radio input "true"
click at [154, 294] on input "Yes" at bounding box center [156, 297] width 6 height 6
radio input "true"
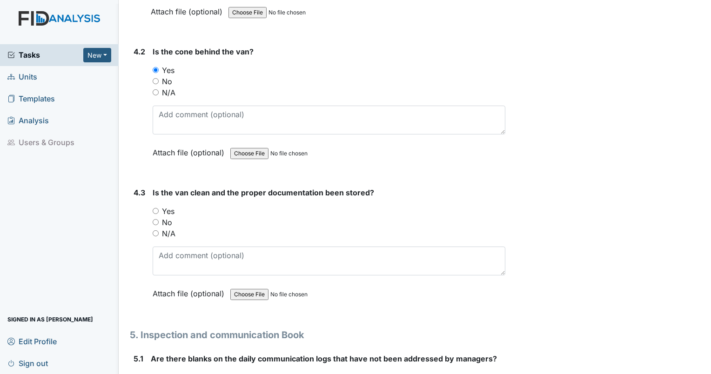
scroll to position [5936, 0]
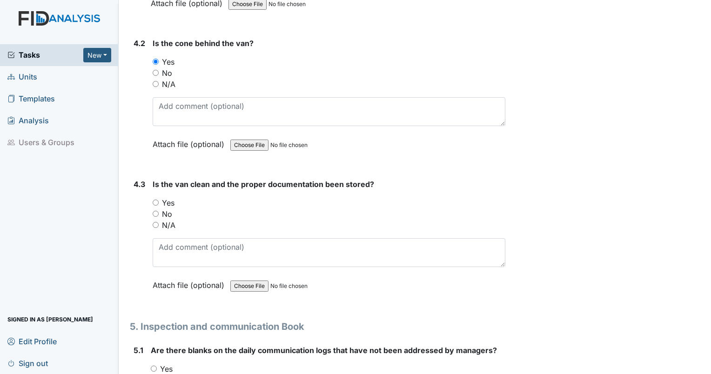
click at [134, 179] on div "4.3" at bounding box center [139, 242] width 12 height 126
click at [154, 211] on input "No" at bounding box center [156, 214] width 6 height 6
radio input "true"
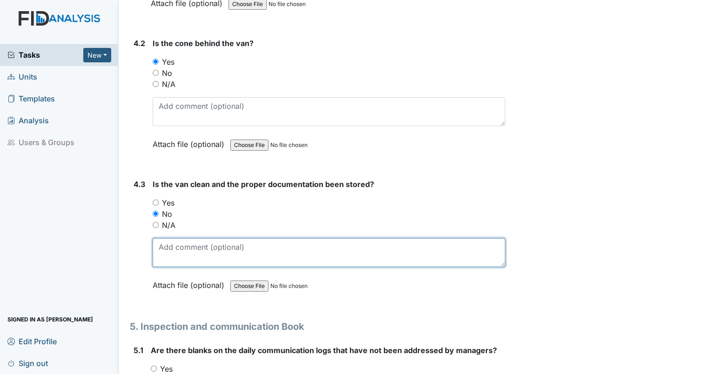
click at [168, 238] on textarea at bounding box center [329, 252] width 353 height 29
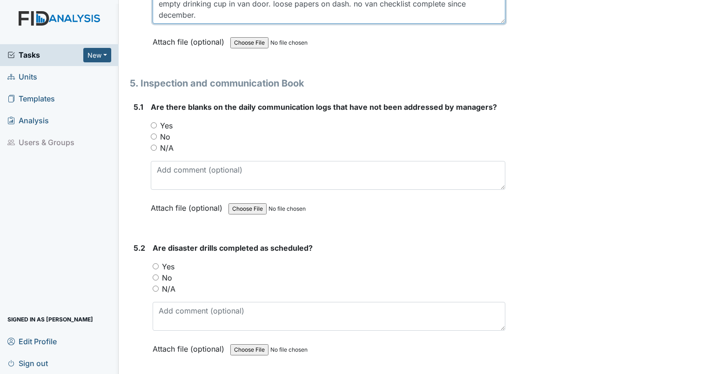
scroll to position [6172, 0]
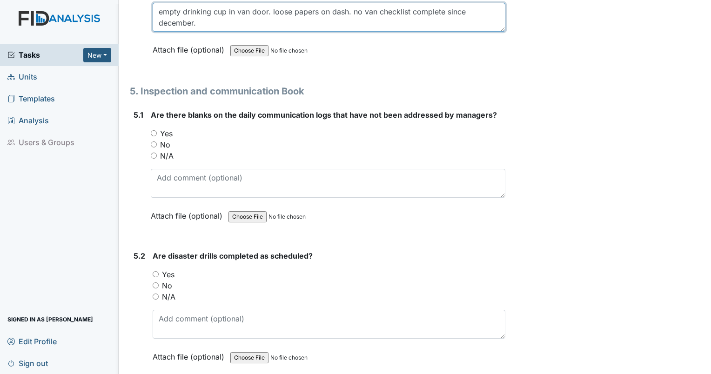
type textarea "empty drinking cup in van door. loose papers on dash. no van checklist complete…"
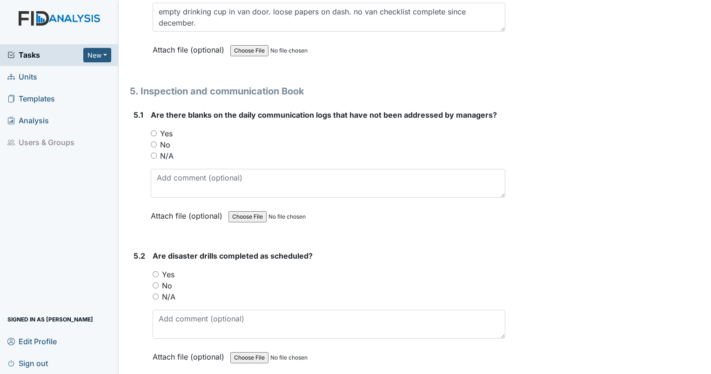
click at [154, 141] on input "No" at bounding box center [154, 144] width 6 height 6
radio input "true"
click at [155, 271] on input "Yes" at bounding box center [156, 274] width 6 height 6
radio input "true"
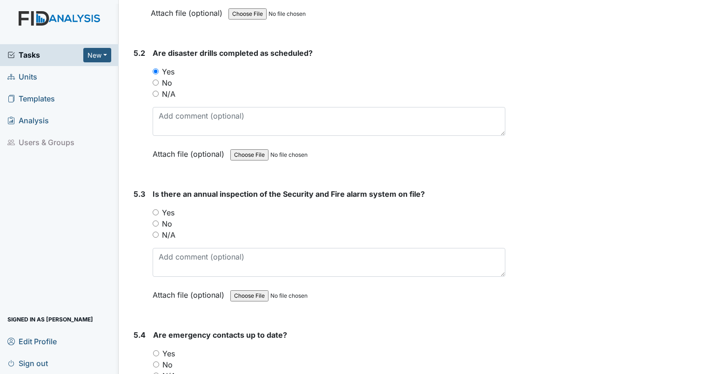
scroll to position [6407, 0]
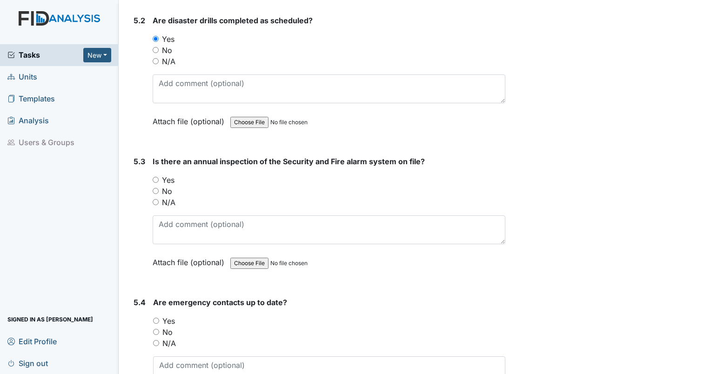
click at [153, 177] on input "Yes" at bounding box center [156, 180] width 6 height 6
radio input "true"
click at [155, 318] on input "Yes" at bounding box center [156, 321] width 6 height 6
radio input "true"
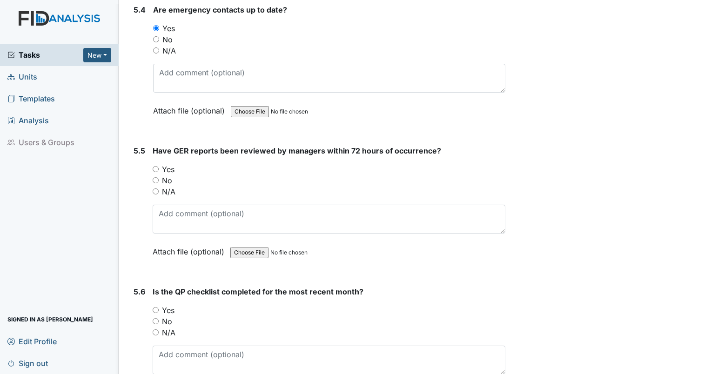
scroll to position [6715, 0]
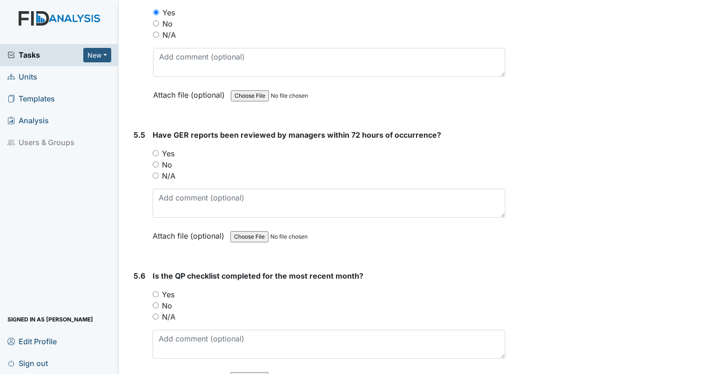
click at [154, 150] on input "Yes" at bounding box center [156, 153] width 6 height 6
radio input "true"
click at [153, 291] on input "Yes" at bounding box center [156, 294] width 6 height 6
radio input "true"
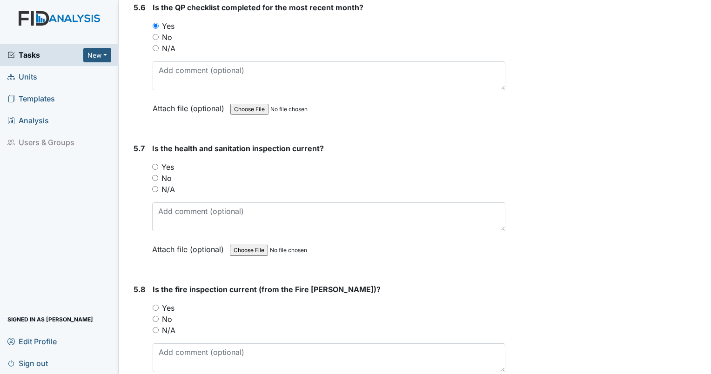
scroll to position [7000, 0]
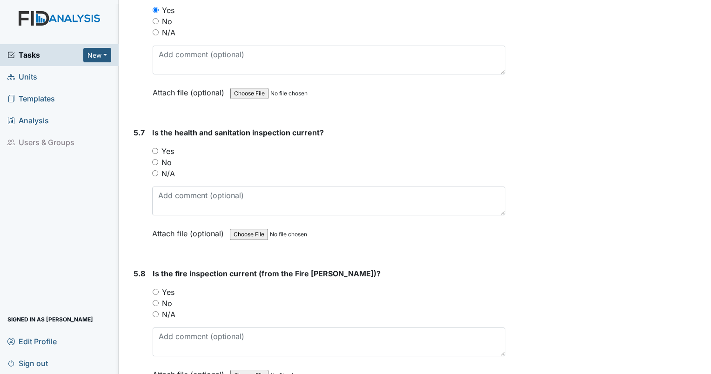
click at [153, 146] on div "Yes" at bounding box center [328, 151] width 353 height 11
click at [155, 148] on input "Yes" at bounding box center [155, 151] width 6 height 6
radio input "true"
click at [153, 289] on input "Yes" at bounding box center [156, 292] width 6 height 6
radio input "true"
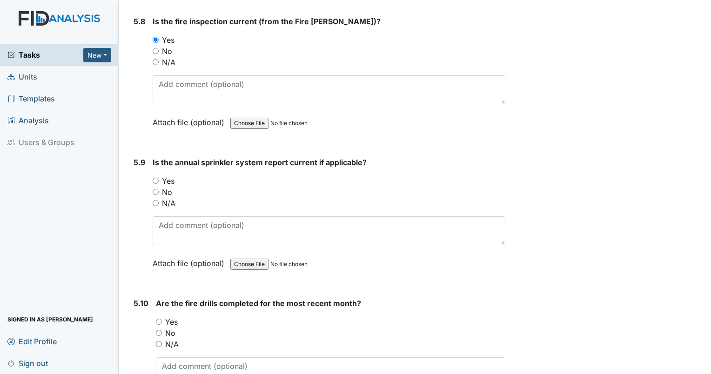
scroll to position [7260, 0]
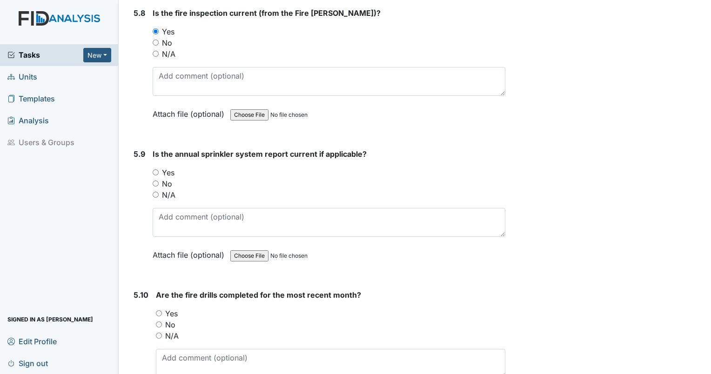
click at [156, 169] on input "Yes" at bounding box center [156, 172] width 6 height 6
radio input "true"
click at [157, 321] on input "No" at bounding box center [159, 324] width 6 height 6
radio input "true"
click at [169, 349] on textarea at bounding box center [330, 363] width 349 height 29
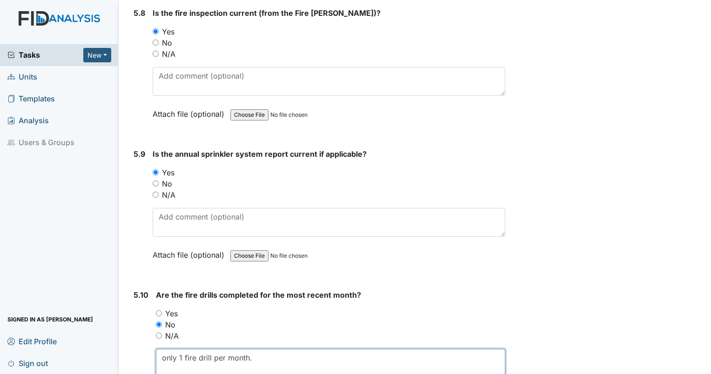
scroll to position [7316, 0]
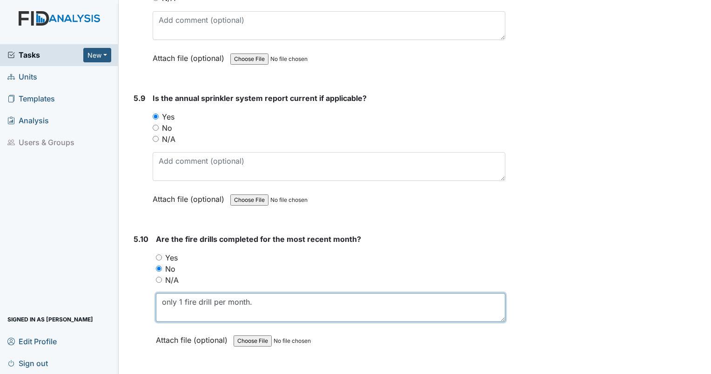
type textarea "only 1 fire drill per month."
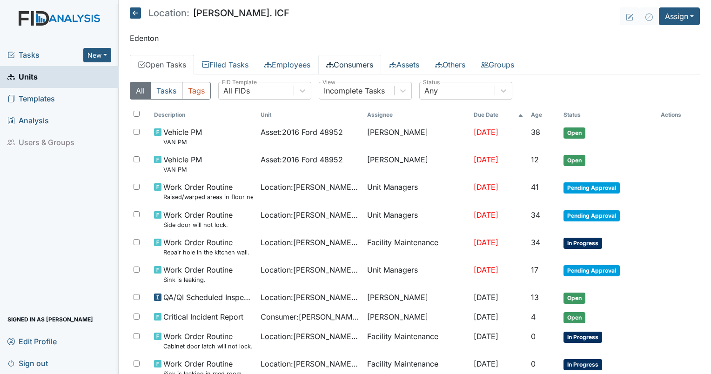
click at [370, 63] on link "Consumers" at bounding box center [349, 65] width 63 height 20
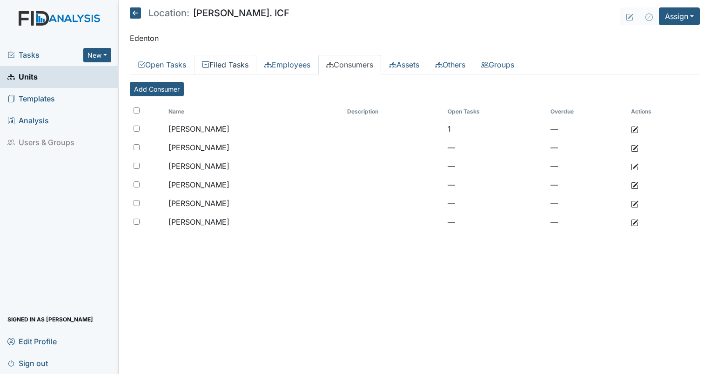
click at [240, 59] on link "Filed Tasks" at bounding box center [225, 65] width 62 height 20
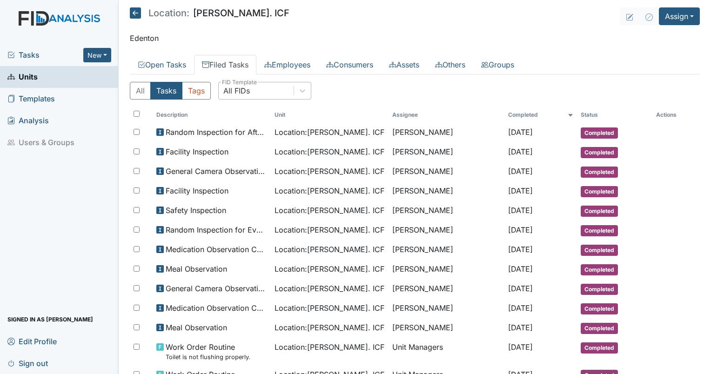
click at [288, 91] on div "All FIDs" at bounding box center [256, 90] width 75 height 17
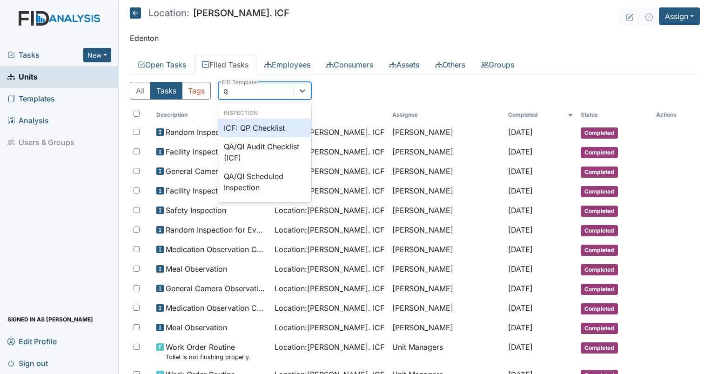
type input "qp"
click at [263, 125] on div "ICF: QP Checklist" at bounding box center [264, 128] width 93 height 19
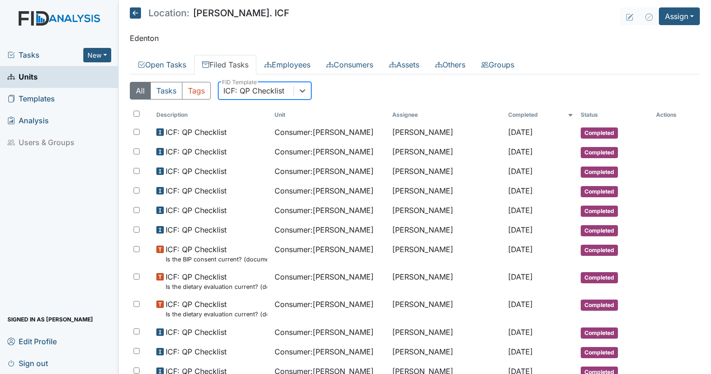
click at [275, 86] on div "ICF: QP Checklist" at bounding box center [253, 90] width 61 height 11
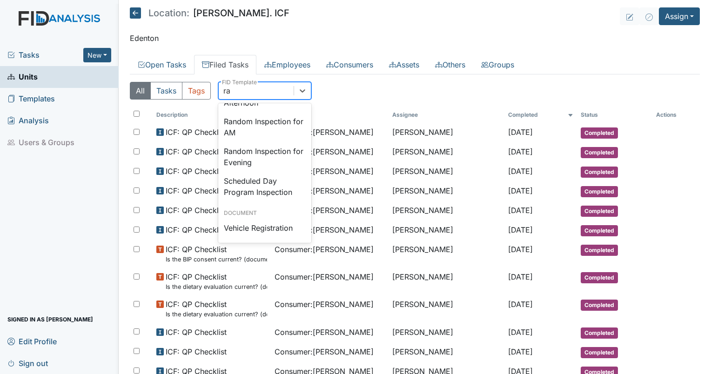
scroll to position [33, 0]
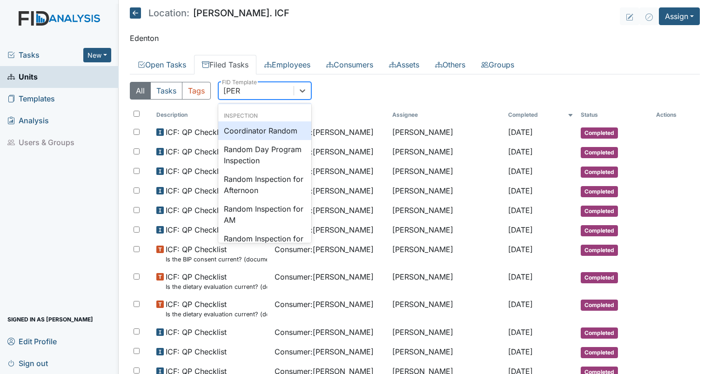
type input "random"
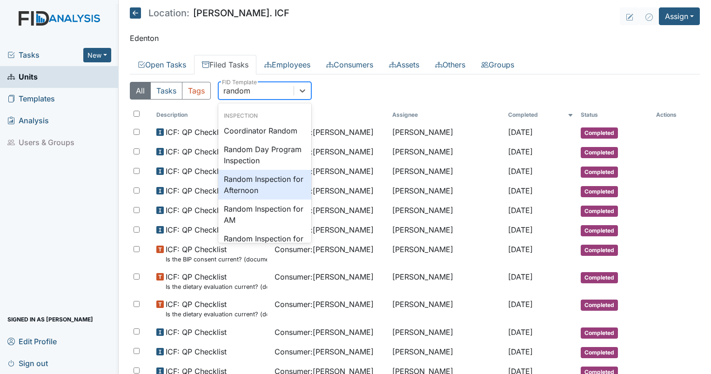
click at [282, 179] on div "Random Inspection for Afternoon" at bounding box center [264, 185] width 93 height 30
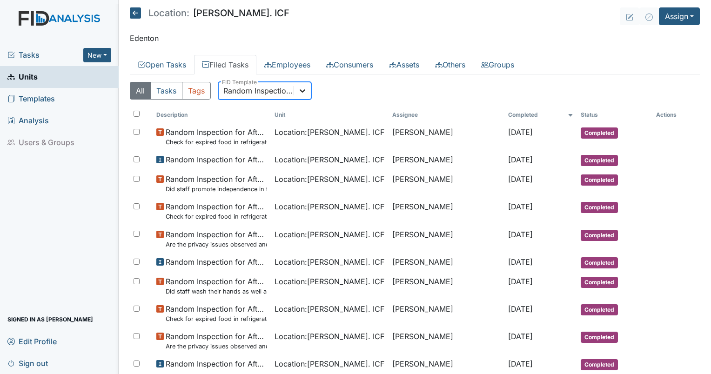
click at [306, 89] on icon at bounding box center [302, 90] width 9 height 9
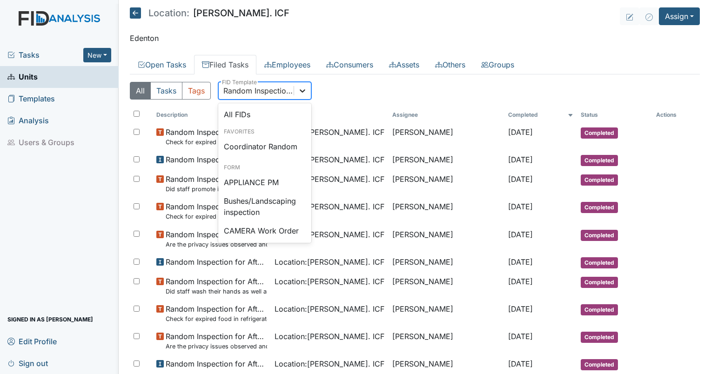
scroll to position [828, 0]
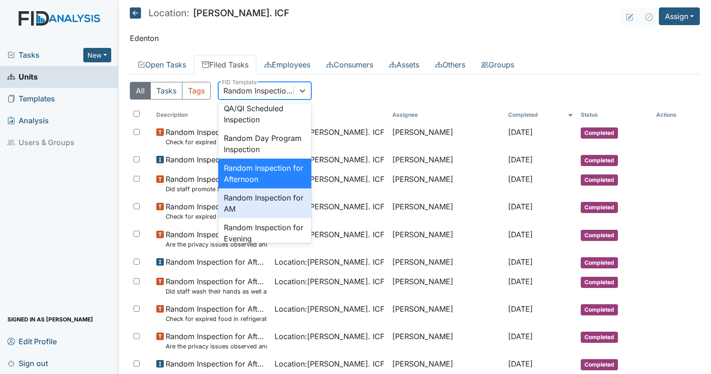
click at [262, 218] on div "Random Inspection for AM" at bounding box center [264, 203] width 93 height 30
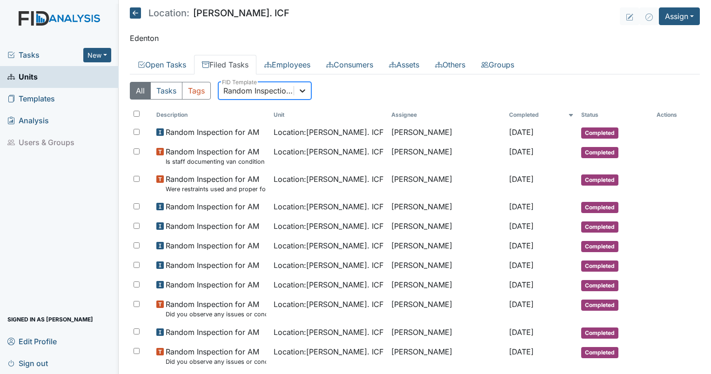
click at [303, 90] on icon at bounding box center [302, 90] width 9 height 9
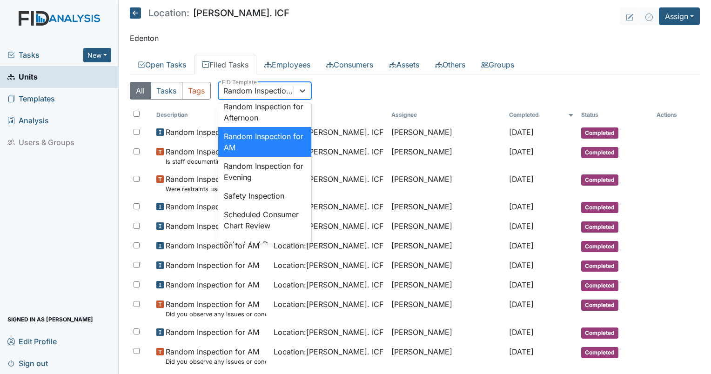
scroll to position [895, 0]
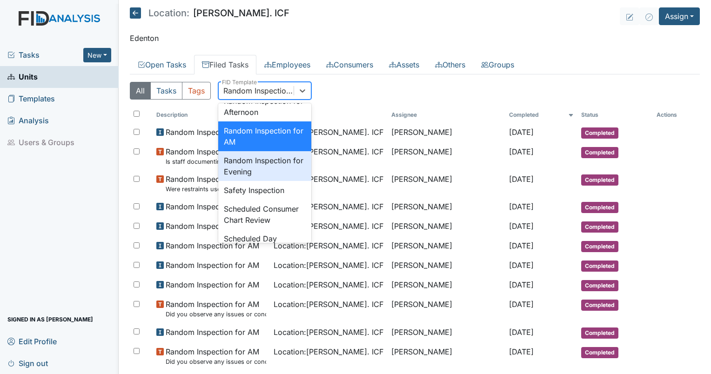
click at [262, 181] on div "Random Inspection for Evening" at bounding box center [264, 166] width 93 height 30
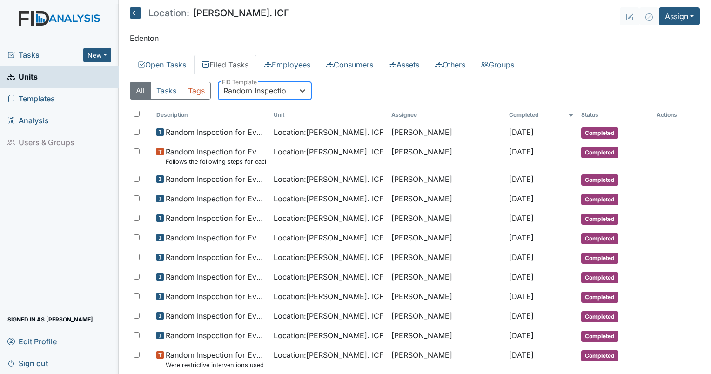
click at [240, 96] on div "Random Inspection for Evening" at bounding box center [256, 90] width 75 height 17
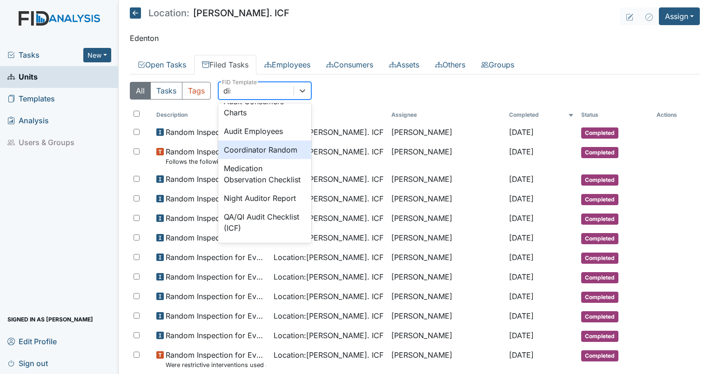
scroll to position [0, 0]
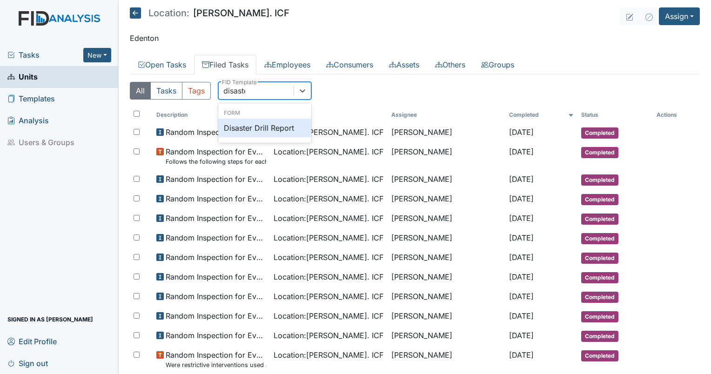
type input "disaster"
click at [245, 125] on div "Disaster Drill Report" at bounding box center [264, 128] width 93 height 19
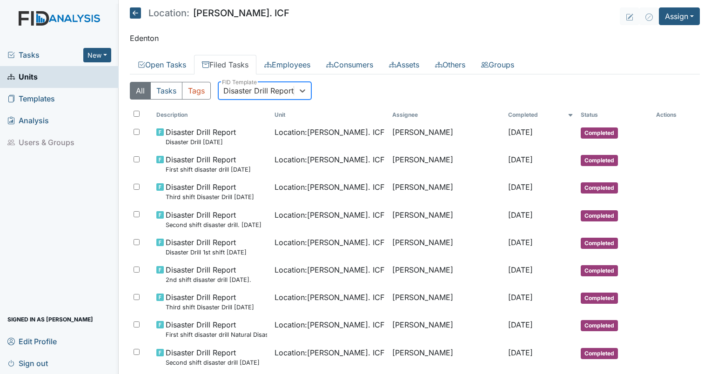
click at [273, 93] on div "Disaster Drill Report" at bounding box center [258, 90] width 70 height 11
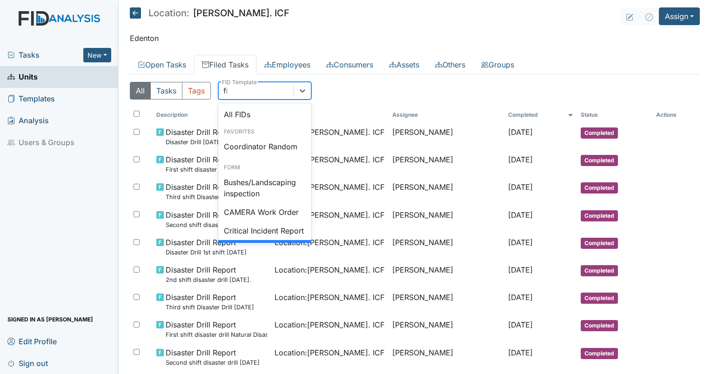
type input "fire"
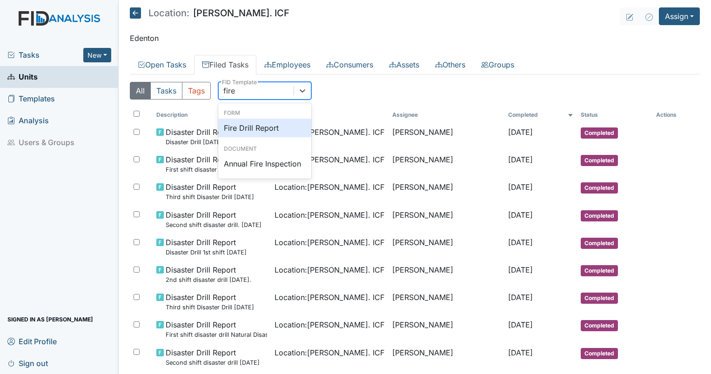
click at [263, 127] on div "Fire Drill Report" at bounding box center [264, 128] width 93 height 19
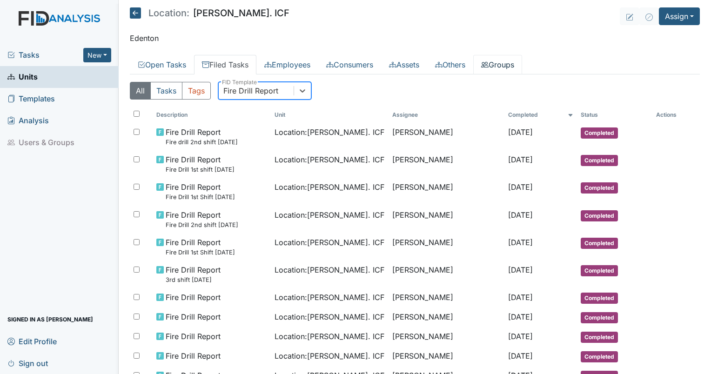
click at [515, 69] on link "Groups" at bounding box center [497, 65] width 49 height 20
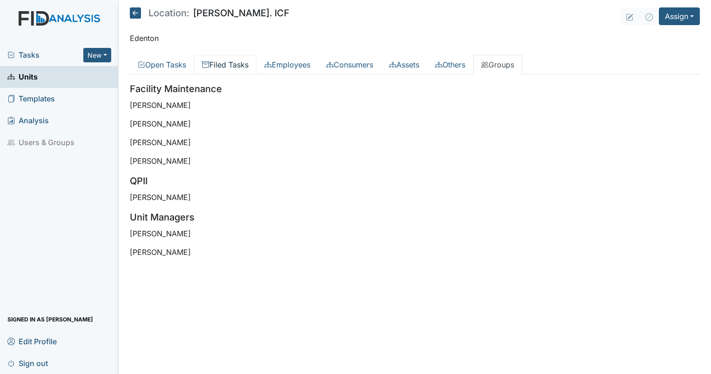
click at [241, 68] on link "Filed Tasks" at bounding box center [225, 65] width 62 height 20
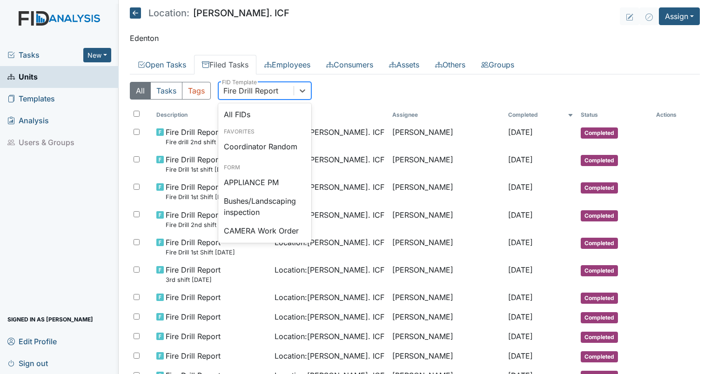
click at [248, 85] on div "Fire Drill Report" at bounding box center [250, 90] width 55 height 11
click at [266, 149] on div "Coordinator Random" at bounding box center [264, 146] width 93 height 19
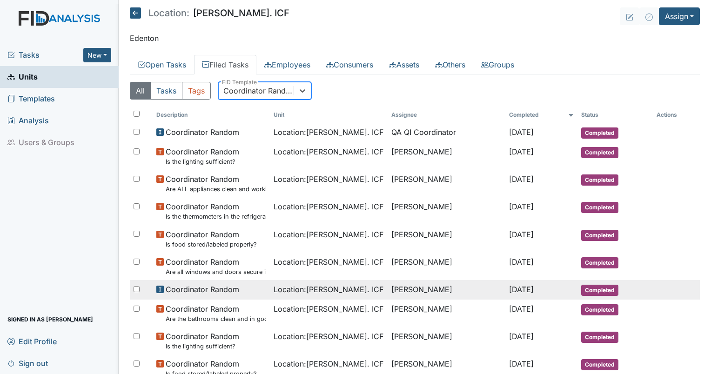
click at [323, 292] on span "Location : Luke St. ICF" at bounding box center [329, 289] width 110 height 11
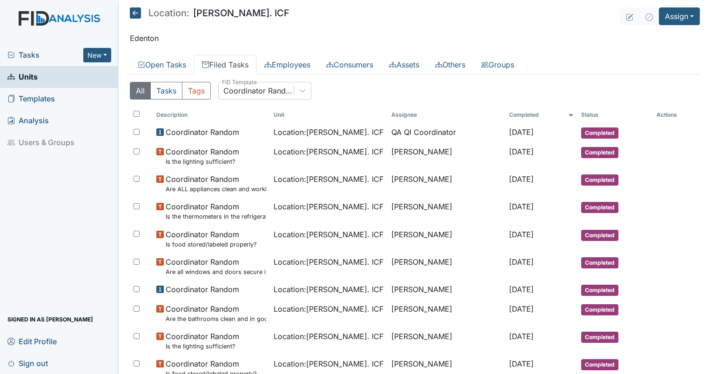
click at [311, 118] on th "Unit" at bounding box center [329, 115] width 118 height 16
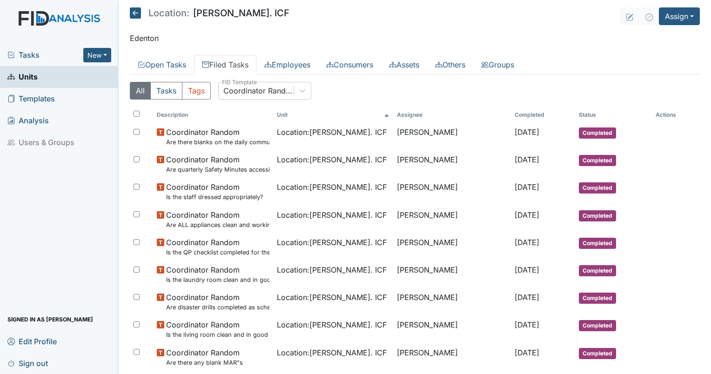
scroll to position [5, 0]
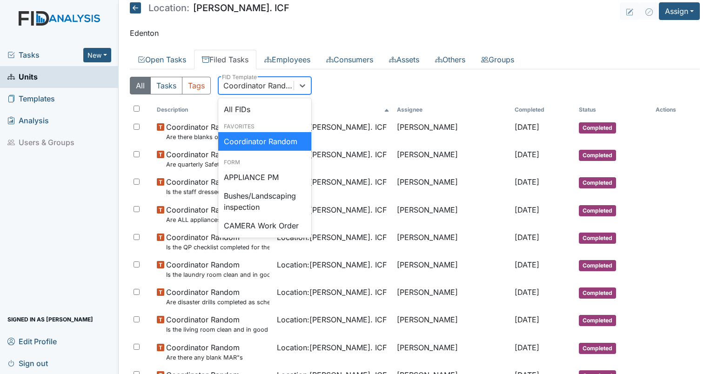
click at [255, 82] on div "Coordinator Random" at bounding box center [258, 85] width 71 height 11
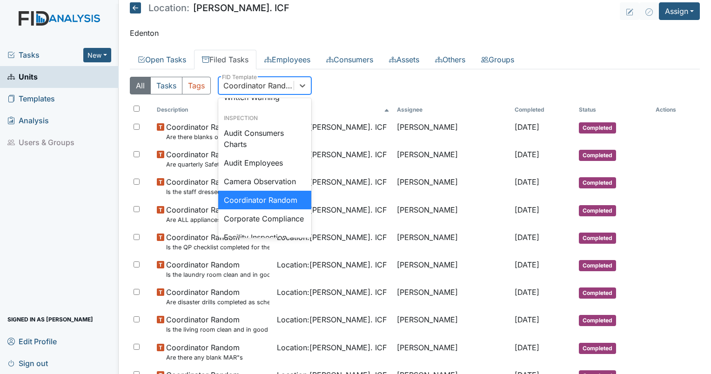
click at [266, 209] on div "Coordinator Random" at bounding box center [264, 200] width 93 height 19
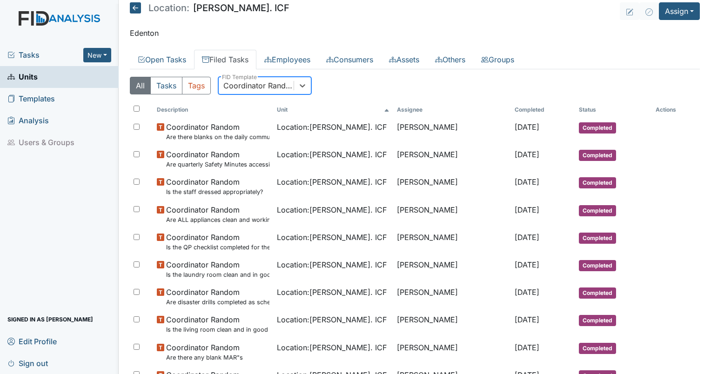
click at [511, 110] on th "Completed" at bounding box center [543, 110] width 64 height 16
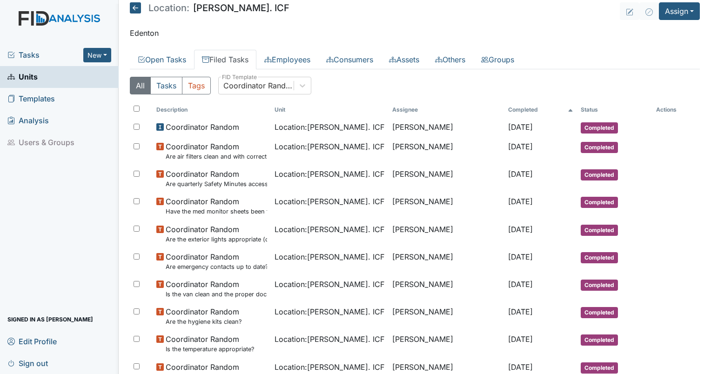
click at [505, 110] on th "Completed" at bounding box center [540, 110] width 73 height 16
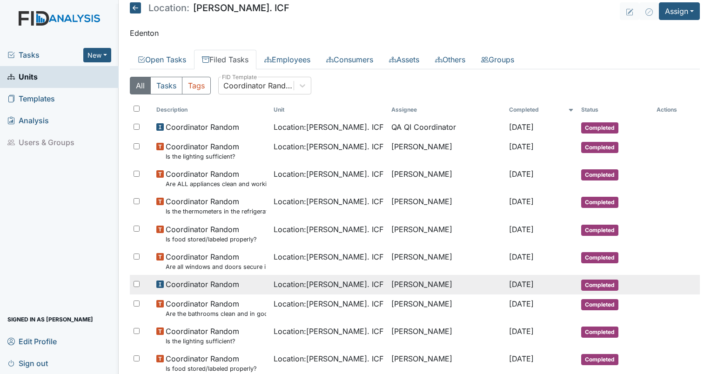
click at [180, 288] on span "Coordinator Random" at bounding box center [202, 284] width 73 height 11
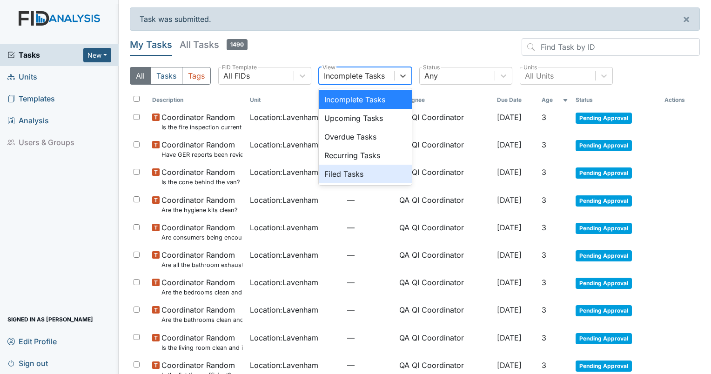
drag, startPoint x: 367, startPoint y: 77, endPoint x: 342, endPoint y: 168, distance: 94.3
click at [342, 85] on div "option Filed Tasks focused, 5 of 5. 5 results available. Use Up and Down to cho…" at bounding box center [365, 76] width 93 height 18
click at [342, 168] on div "Filed Tasks" at bounding box center [365, 174] width 93 height 19
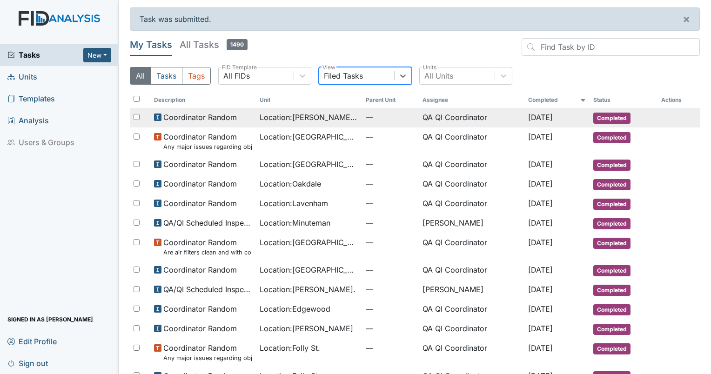
click at [283, 122] on span "Location : Luke St. ICF" at bounding box center [309, 117] width 99 height 11
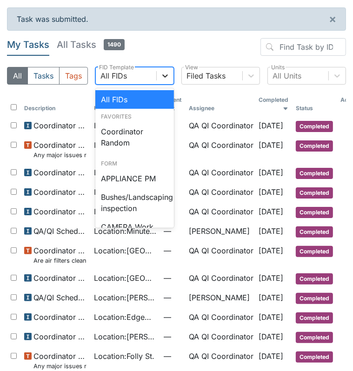
click at [162, 69] on div at bounding box center [165, 75] width 17 height 17
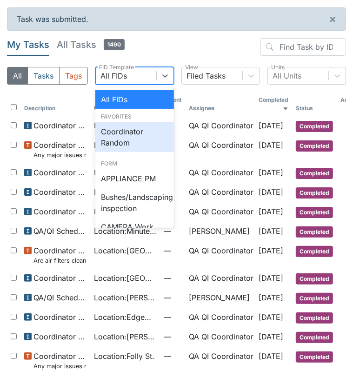
click at [129, 126] on div "Coordinator Random" at bounding box center [134, 137] width 79 height 30
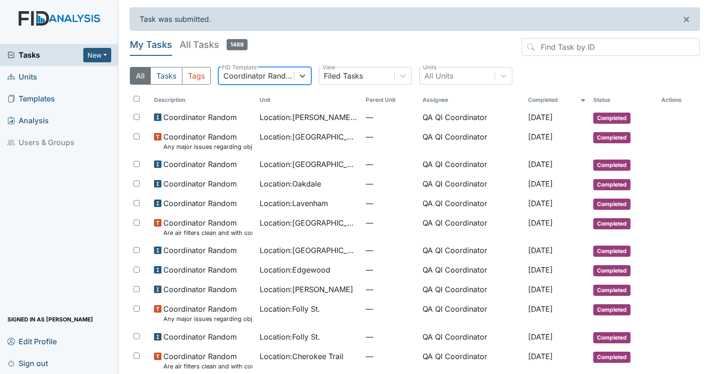
click at [27, 80] on span "Units" at bounding box center [22, 77] width 30 height 14
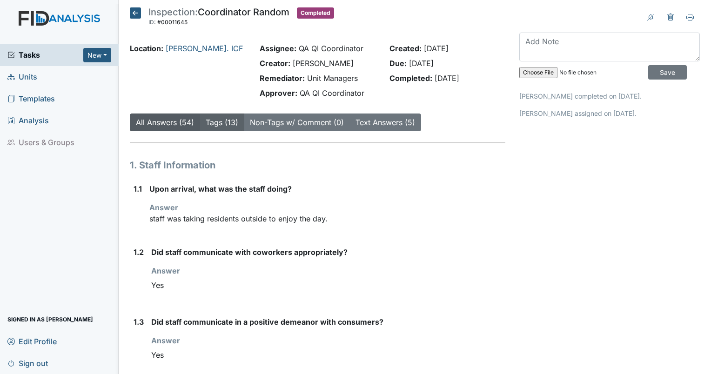
click at [214, 119] on link "Tags (13)" at bounding box center [222, 122] width 33 height 9
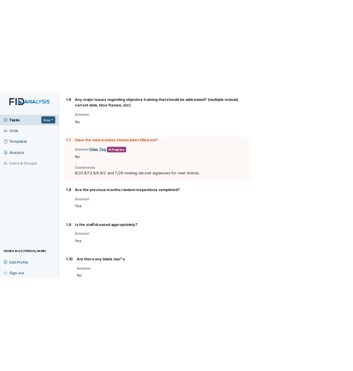
scroll to position [515, 0]
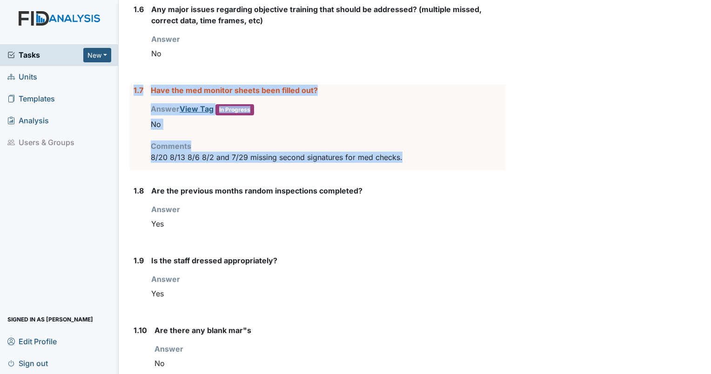
drag, startPoint x: 413, startPoint y: 154, endPoint x: 130, endPoint y: 90, distance: 290.1
click at [130, 90] on div "1.7 Have the med monitor sheets been filled out? Answer View Tag In Progress Yo…" at bounding box center [317, 128] width 375 height 86
drag, startPoint x: 130, startPoint y: 90, endPoint x: 165, endPoint y: 89, distance: 34.9
copy div "1.7 Have the med monitor sheets been filled out? Answer View Tag In Progress Yo…"
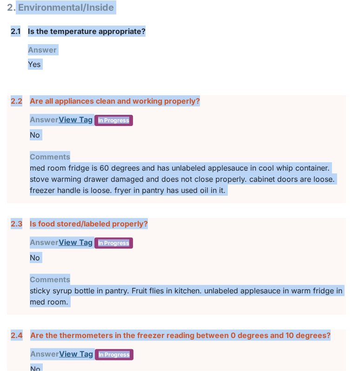
scroll to position [987, 0]
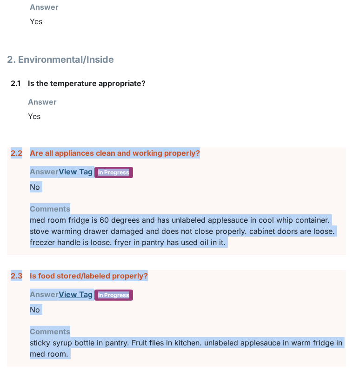
drag, startPoint x: 132, startPoint y: 210, endPoint x: 8, endPoint y: 147, distance: 138.3
drag, startPoint x: 8, startPoint y: 147, endPoint x: 43, endPoint y: 150, distance: 34.5
copy form "2.2 Are all appliances clean and working properly? Answer View Tag In Progress …"
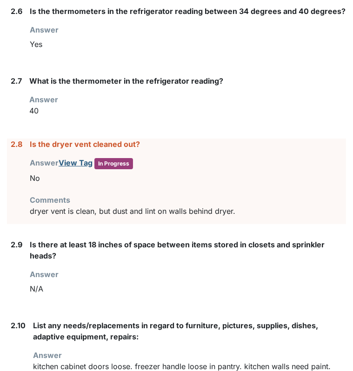
scroll to position [1552, 0]
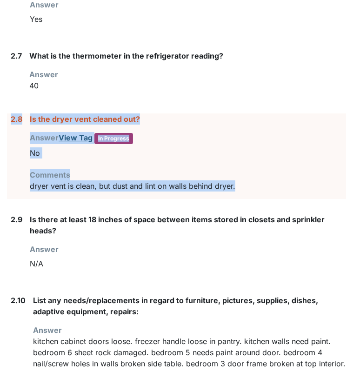
drag, startPoint x: 238, startPoint y: 184, endPoint x: 9, endPoint y: 118, distance: 238.2
click at [9, 118] on div "2.8 Is the dryer vent cleaned out? Answer View Tag In Progress You must select …" at bounding box center [176, 156] width 339 height 86
drag, startPoint x: 9, startPoint y: 118, endPoint x: 42, endPoint y: 115, distance: 33.1
copy div "2.8 Is the dryer vent cleaned out? Answer View Tag In Progress You must select …"
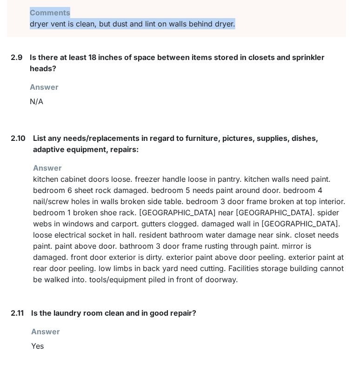
scroll to position [1760, 0]
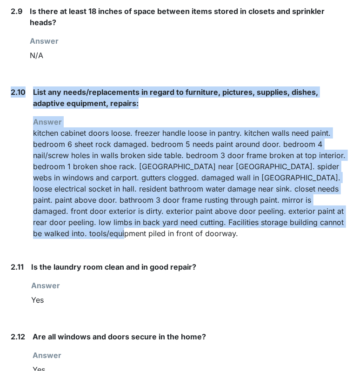
drag, startPoint x: 190, startPoint y: 229, endPoint x: 10, endPoint y: 90, distance: 227.2
click at [10, 90] on div "2.10 List any needs/replacements in regard to furniture, pictures, supplies, di…" at bounding box center [176, 167] width 339 height 160
drag, startPoint x: 10, startPoint y: 90, endPoint x: 47, endPoint y: 90, distance: 36.3
copy div "2.10 List any needs/replacements in regard to furniture, pictures, supplies, di…"
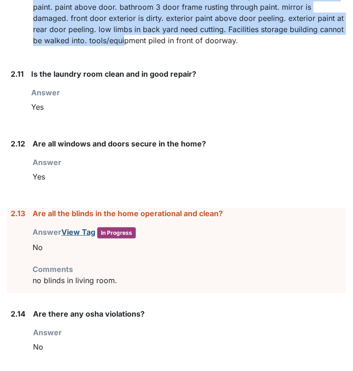
scroll to position [2035, 0]
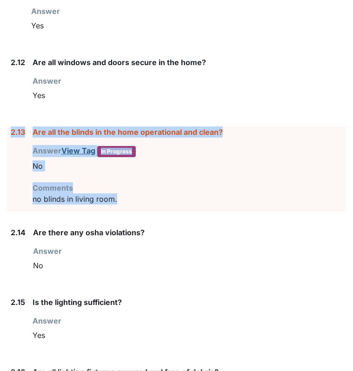
drag, startPoint x: 126, startPoint y: 195, endPoint x: 7, endPoint y: 131, distance: 135.9
click at [7, 131] on div "2.13 Are all the blinds in the home operational and clean? Answer View Tag In P…" at bounding box center [176, 170] width 339 height 86
drag, startPoint x: 7, startPoint y: 131, endPoint x: 16, endPoint y: 129, distance: 9.9
copy div "2.13 Are all the blinds in the home operational and clean? Answer View Tag In P…"
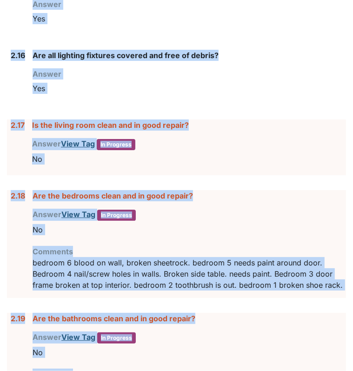
scroll to position [2336, 0]
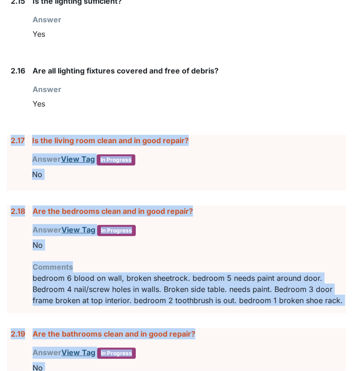
drag, startPoint x: 174, startPoint y: 262, endPoint x: 10, endPoint y: 125, distance: 213.6
click at [10, 125] on form "1. Staff Information 1.1 Upon arrival, what was the staff doing? Answer staff w…" at bounding box center [176, 107] width 339 height 4450
drag, startPoint x: 10, startPoint y: 125, endPoint x: 43, endPoint y: 133, distance: 34.3
copy form "2.17 Is the living room clean and in good repair? Answer View Tag In Progress Y…"
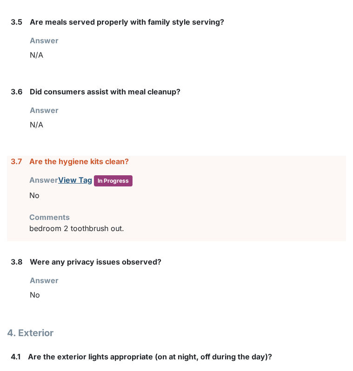
scroll to position [3346, 0]
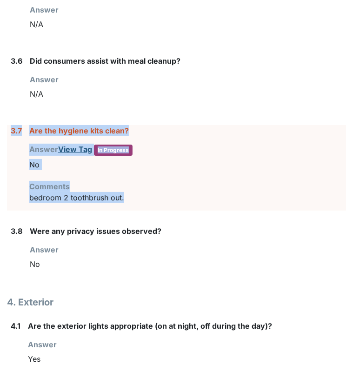
drag, startPoint x: 142, startPoint y: 188, endPoint x: 10, endPoint y: 118, distance: 150.2
click at [10, 125] on div "3.7 Are the hygiene kits clean? Answer View Tag In Progress You must select one…" at bounding box center [176, 168] width 339 height 86
drag, startPoint x: 10, startPoint y: 118, endPoint x: 17, endPoint y: 120, distance: 7.5
copy div "3.7 Are the hygiene kits clean? Answer View Tag In Progress You must select one…"
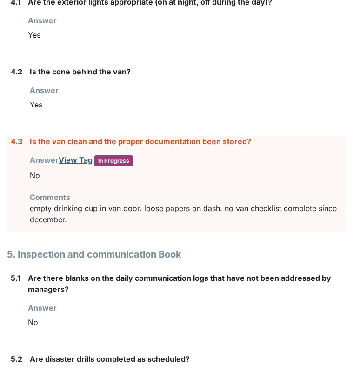
scroll to position [3675, 0]
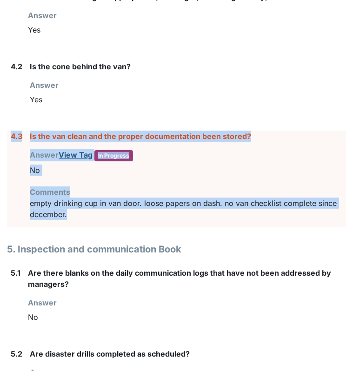
drag, startPoint x: 78, startPoint y: 199, endPoint x: 5, endPoint y: 125, distance: 104.3
drag, startPoint x: 5, startPoint y: 125, endPoint x: 37, endPoint y: 126, distance: 32.6
copy div "4.3 Is the van clean and the proper documentation been stored? Answer View Tag …"
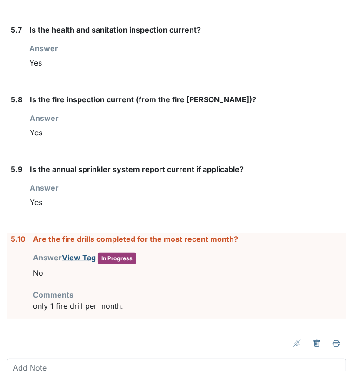
scroll to position [4399, 0]
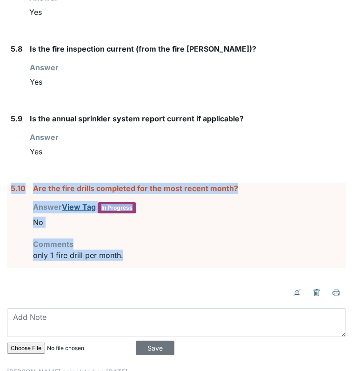
drag, startPoint x: 134, startPoint y: 240, endPoint x: 7, endPoint y: 172, distance: 143.4
click at [7, 183] on div "5.10 Are the fire drills completed for the most recent month? Answer View Tag I…" at bounding box center [176, 226] width 339 height 86
drag, startPoint x: 7, startPoint y: 172, endPoint x: 47, endPoint y: 177, distance: 39.4
copy div "5.10 Are the fire drills completed for the most recent month? Answer View Tag I…"
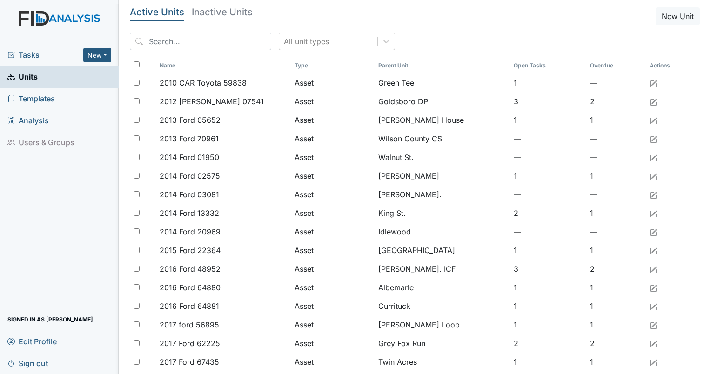
click at [25, 59] on span "Tasks" at bounding box center [45, 54] width 76 height 11
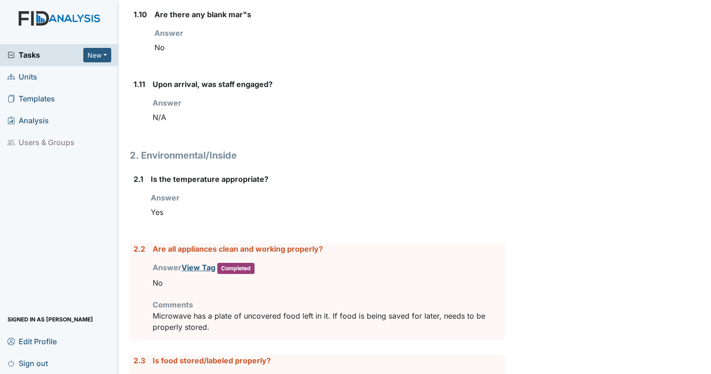
scroll to position [805, 0]
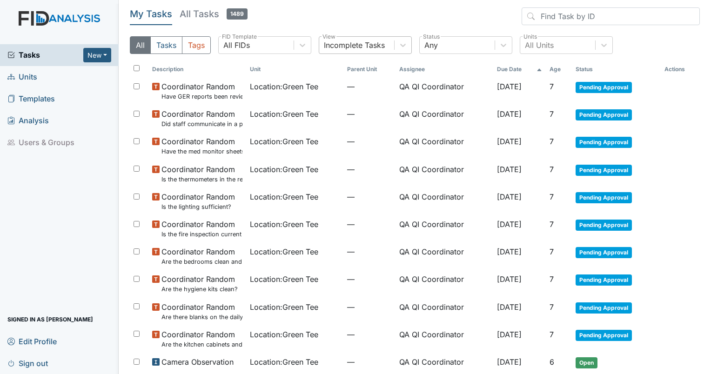
click at [353, 47] on div "Incomplete Tasks" at bounding box center [354, 45] width 61 height 11
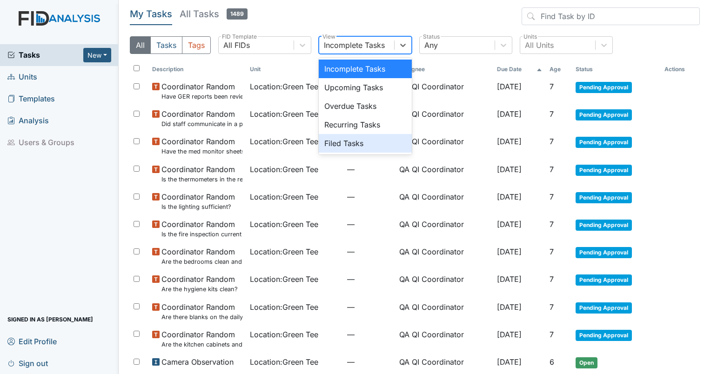
click at [344, 141] on div "Filed Tasks" at bounding box center [365, 143] width 93 height 19
